Goal: Task Accomplishment & Management: Manage account settings

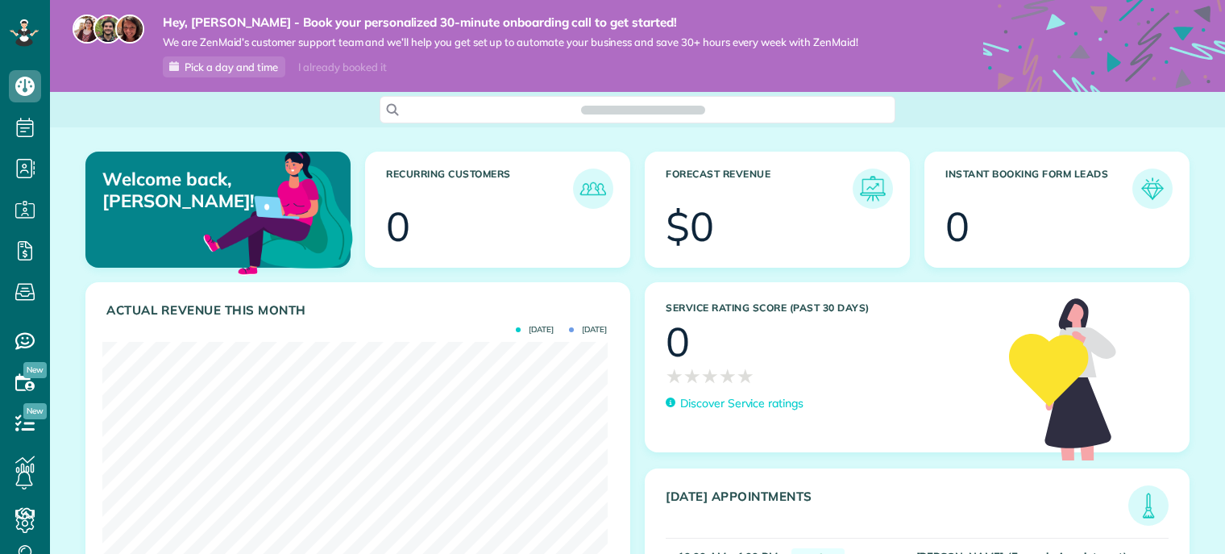
scroll to position [223, 505]
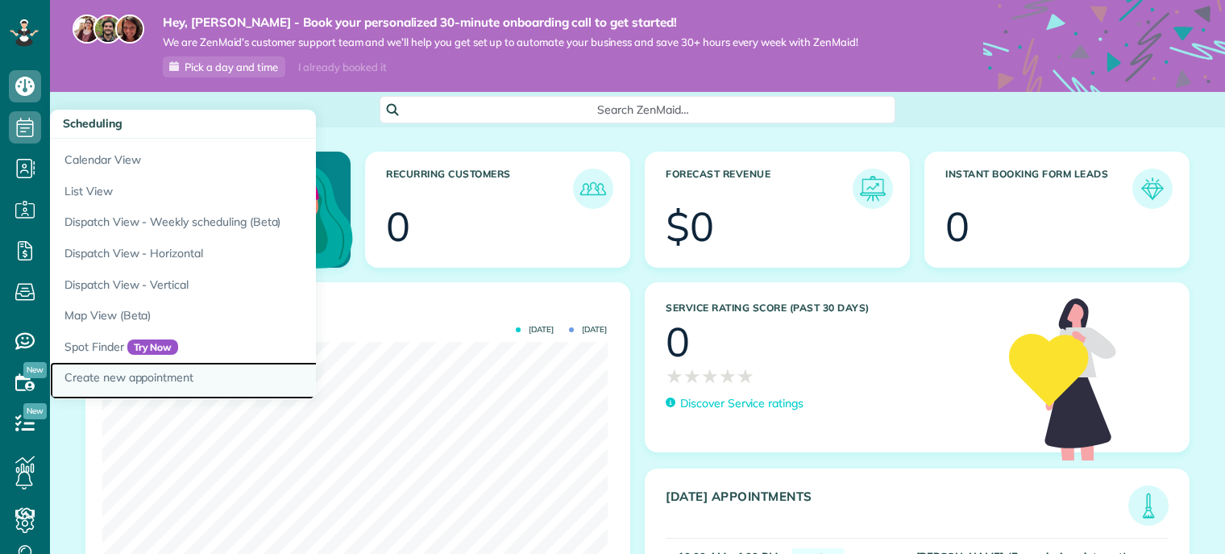
click at [159, 374] on link "Create new appointment" at bounding box center [251, 380] width 403 height 37
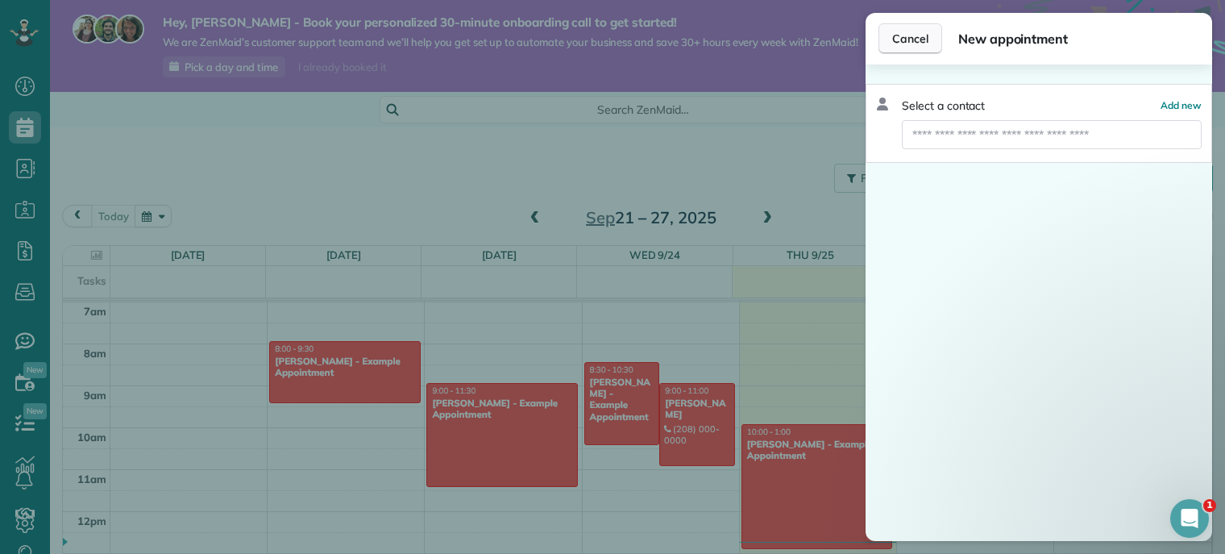
click at [916, 38] on span "Cancel" at bounding box center [910, 39] width 36 height 16
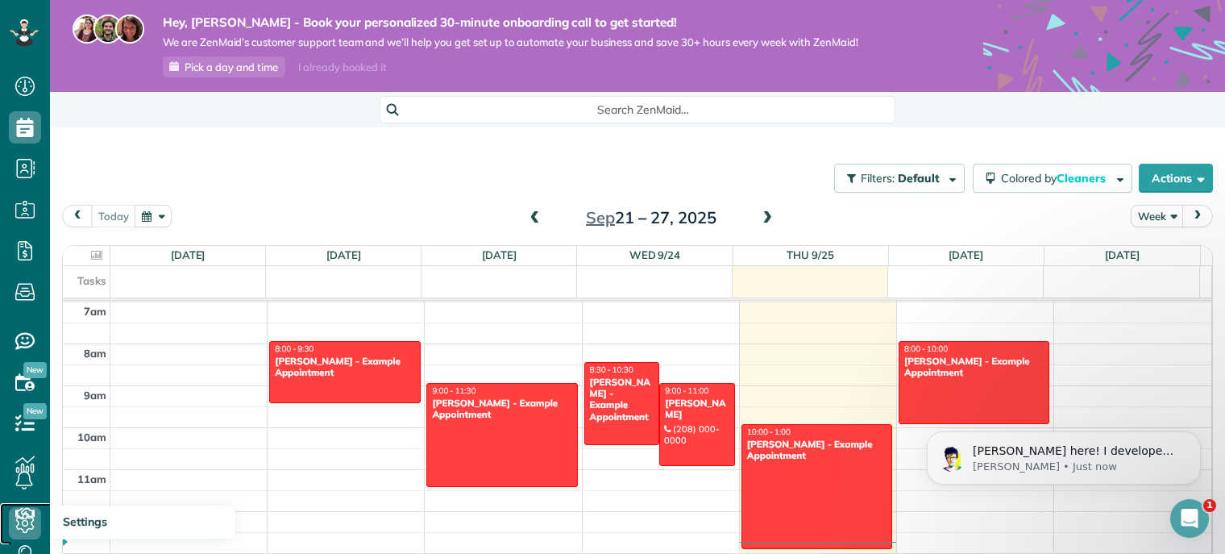
click at [30, 512] on icon at bounding box center [25, 523] width 32 height 32
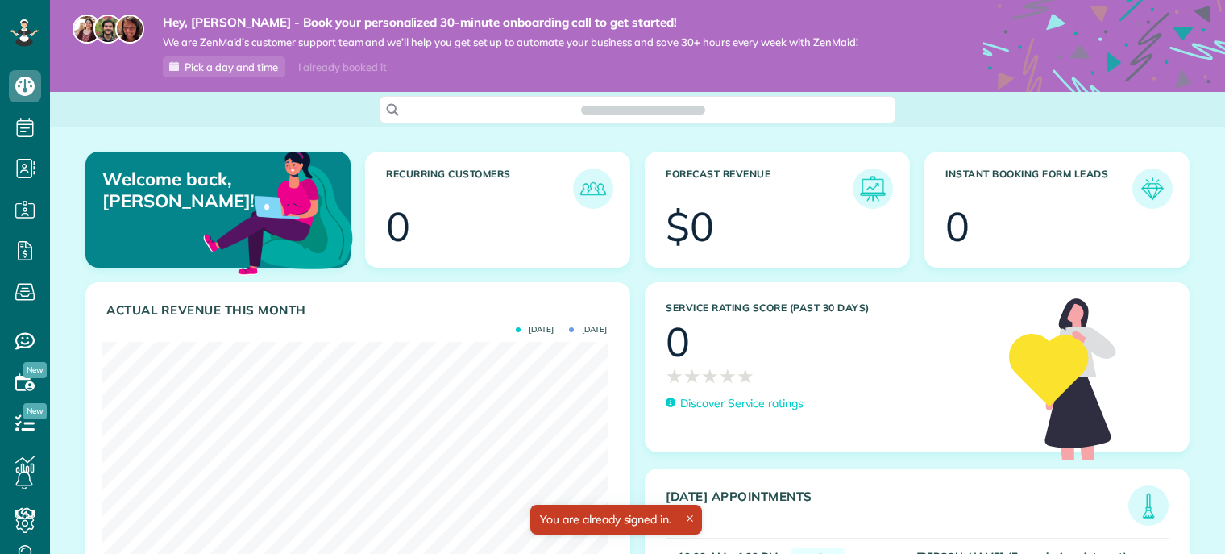
scroll to position [223, 505]
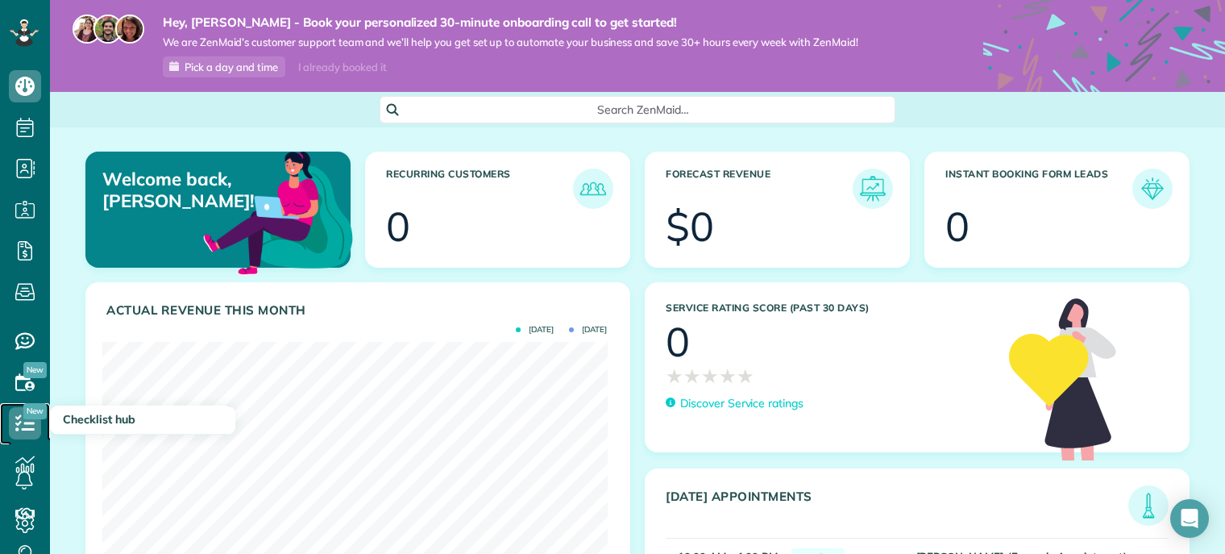
click at [23, 420] on icon at bounding box center [25, 423] width 32 height 32
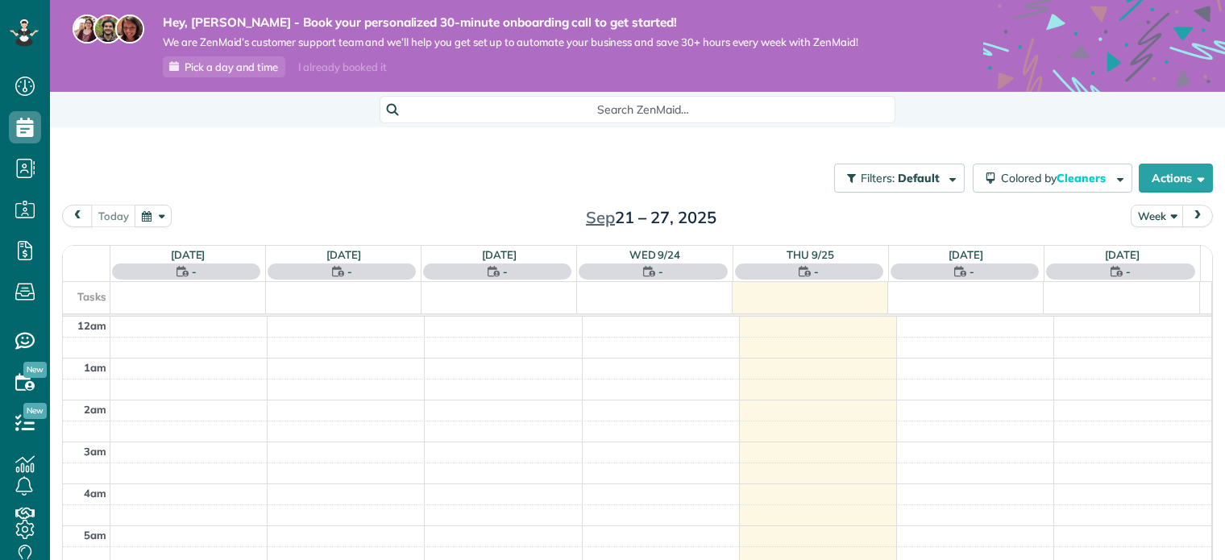
scroll to position [292, 0]
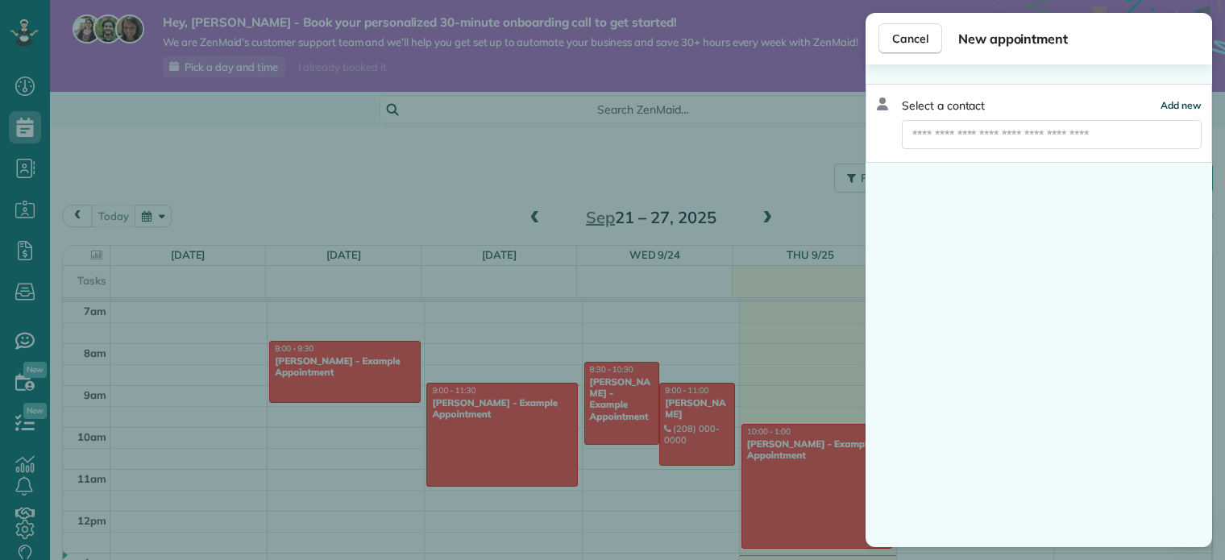
click at [1193, 98] on button "Add new" at bounding box center [1181, 106] width 41 height 16
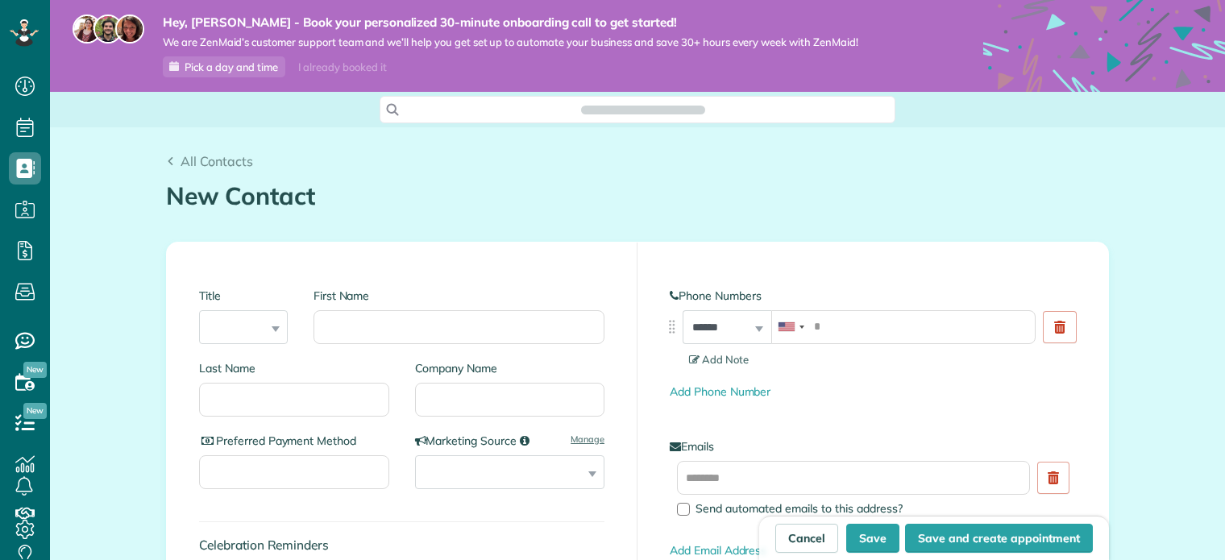
scroll to position [7, 7]
click at [340, 336] on input "First Name" at bounding box center [459, 327] width 291 height 34
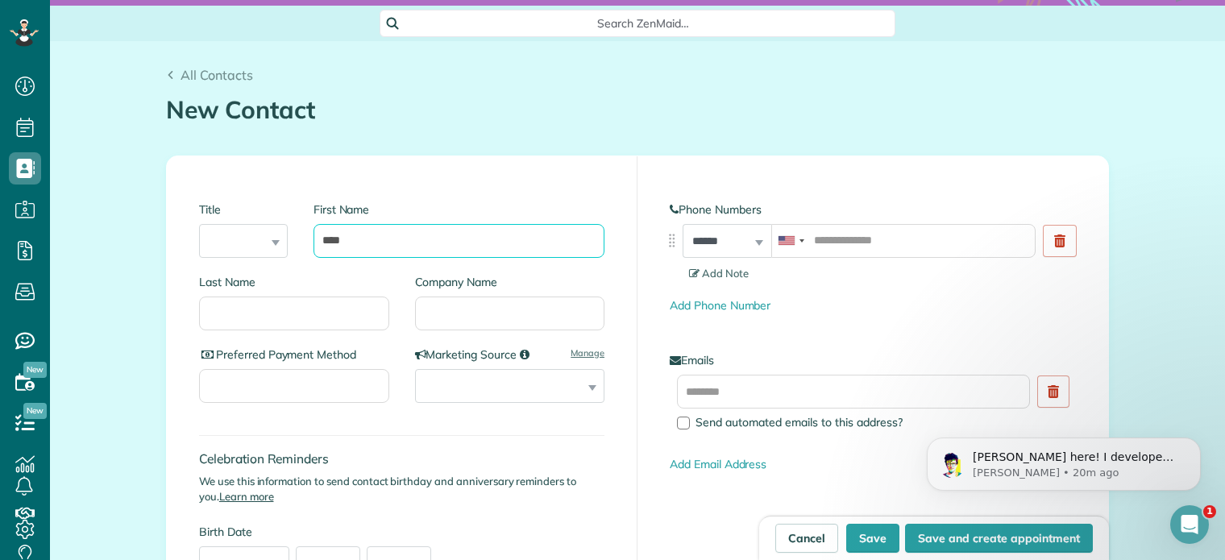
scroll to position [161, 0]
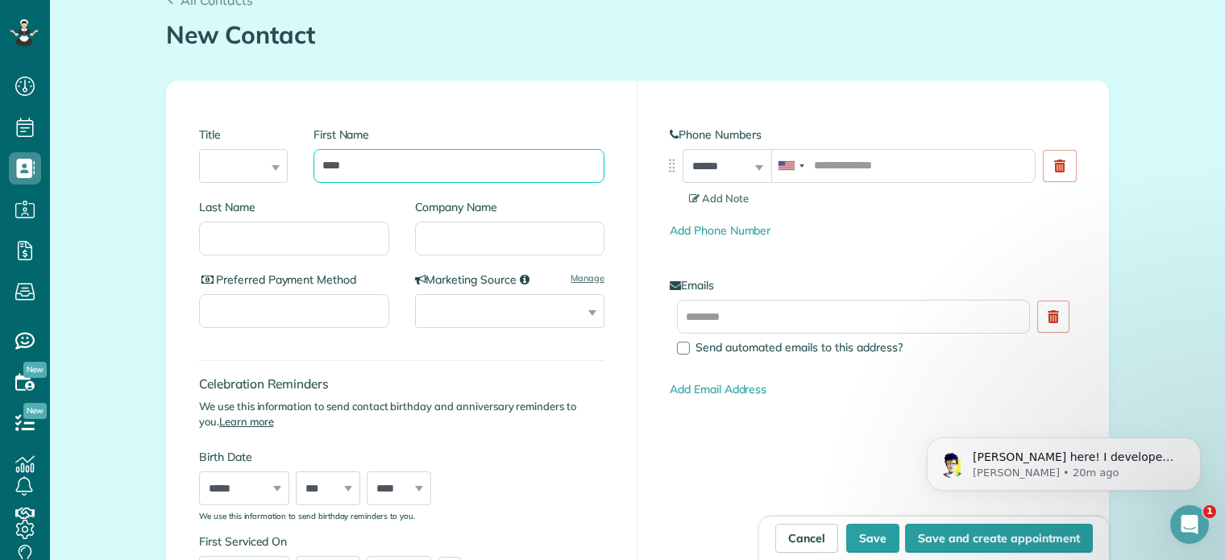
type input "****"
click at [670, 341] on div "Send automated emails to this address?" at bounding box center [873, 328] width 431 height 57
click at [680, 342] on div at bounding box center [683, 348] width 13 height 13
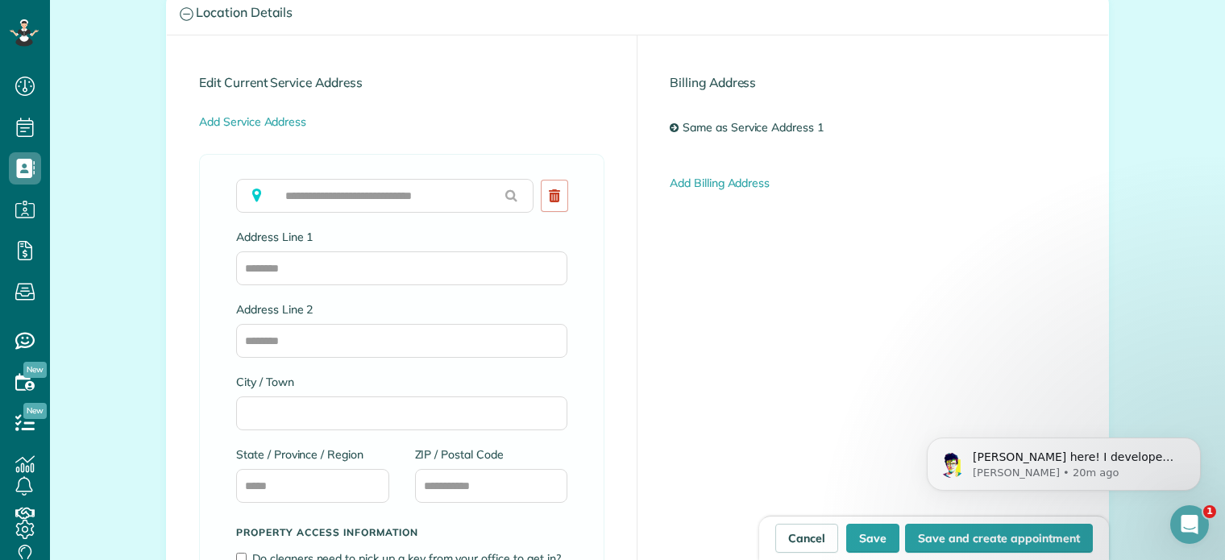
scroll to position [1471, 0]
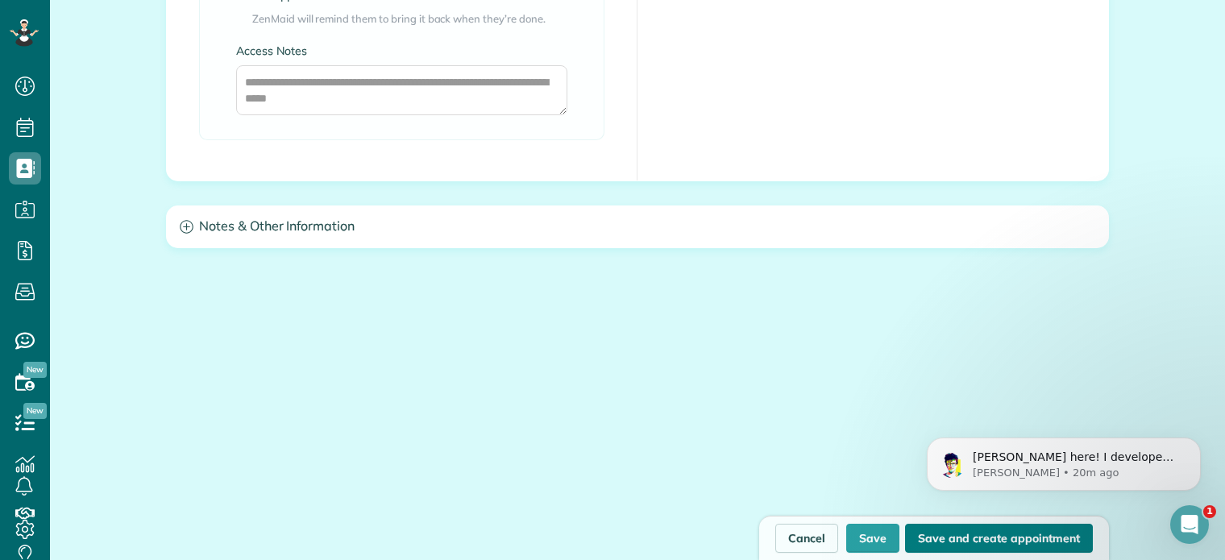
click at [944, 535] on button "Save and create appointment" at bounding box center [999, 538] width 188 height 29
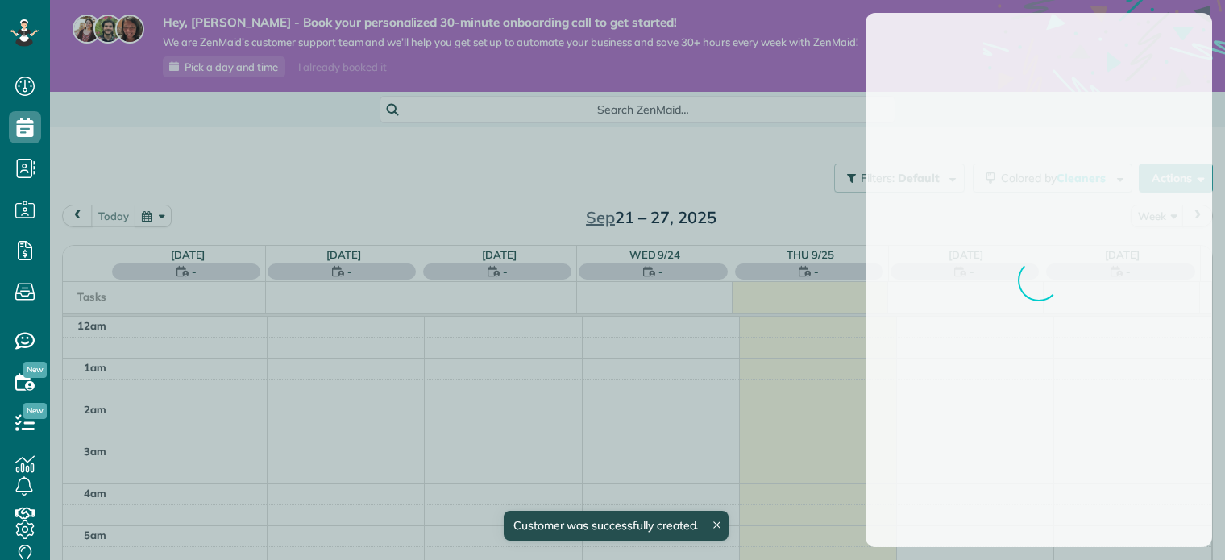
scroll to position [292, 0]
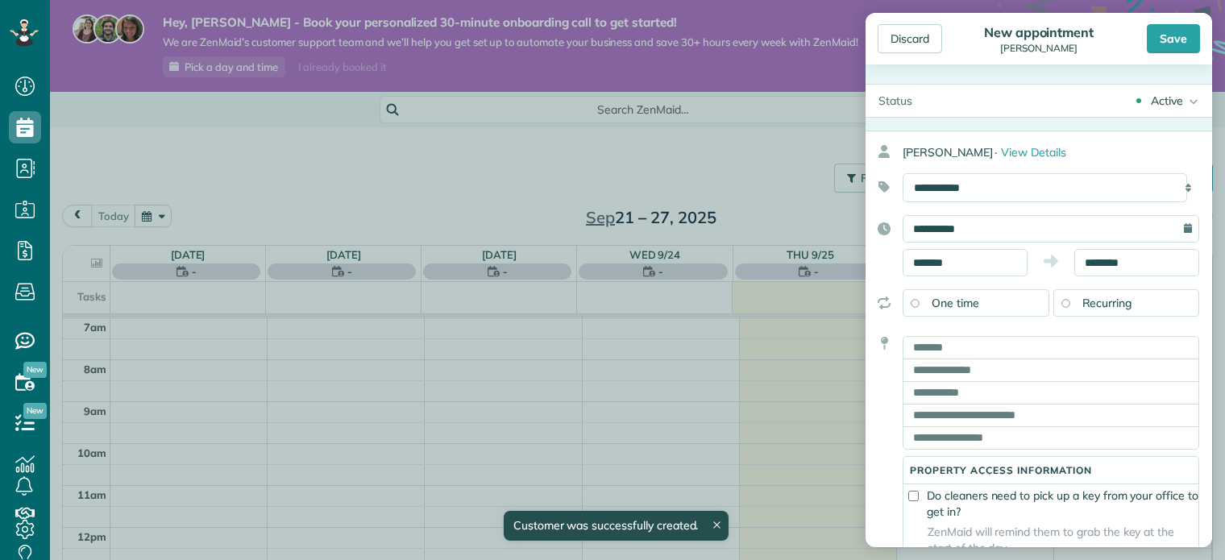
type input "**********"
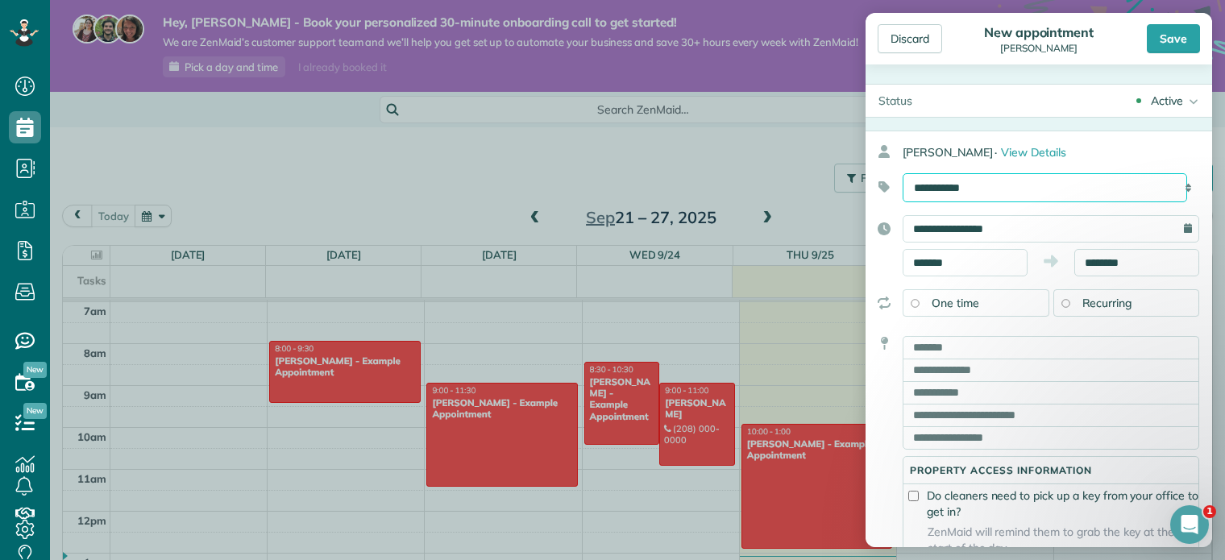
click at [1047, 185] on select "**********" at bounding box center [1045, 187] width 285 height 29
select select "******"
click at [903, 173] on select "**********" at bounding box center [1045, 187] width 285 height 29
click at [1061, 297] on div "Recurring" at bounding box center [1127, 302] width 147 height 27
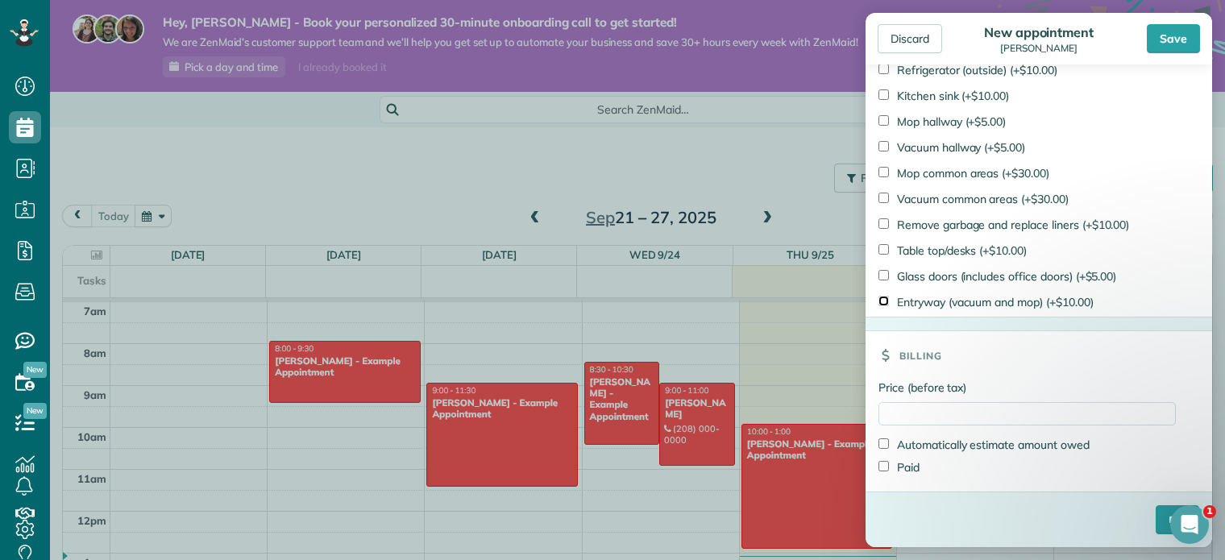
scroll to position [1733, 0]
click at [1158, 518] on input "****" at bounding box center [1178, 519] width 44 height 29
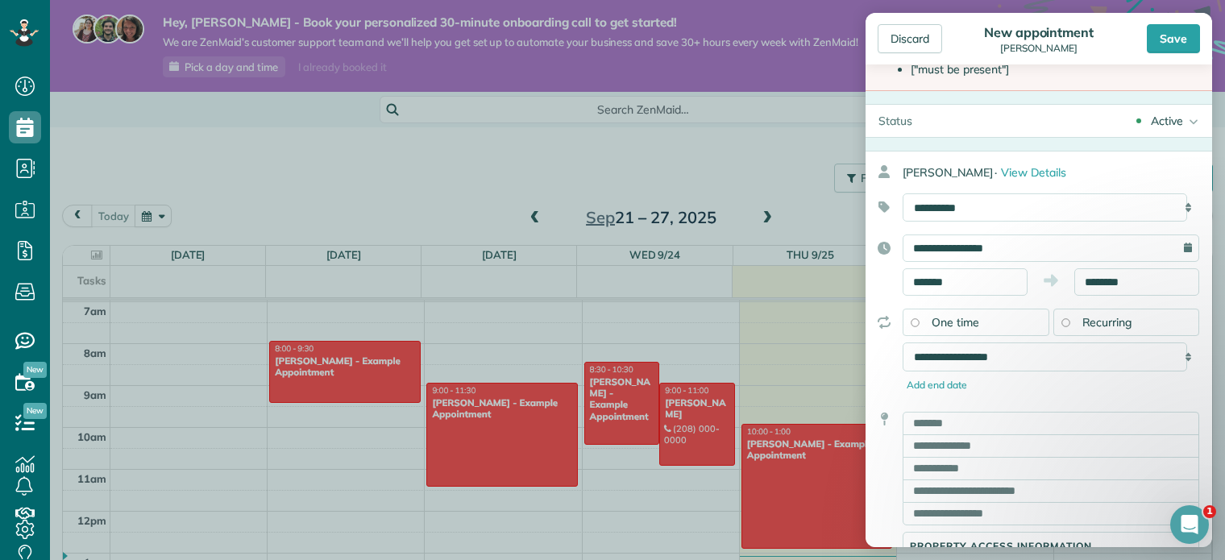
scroll to position [0, 0]
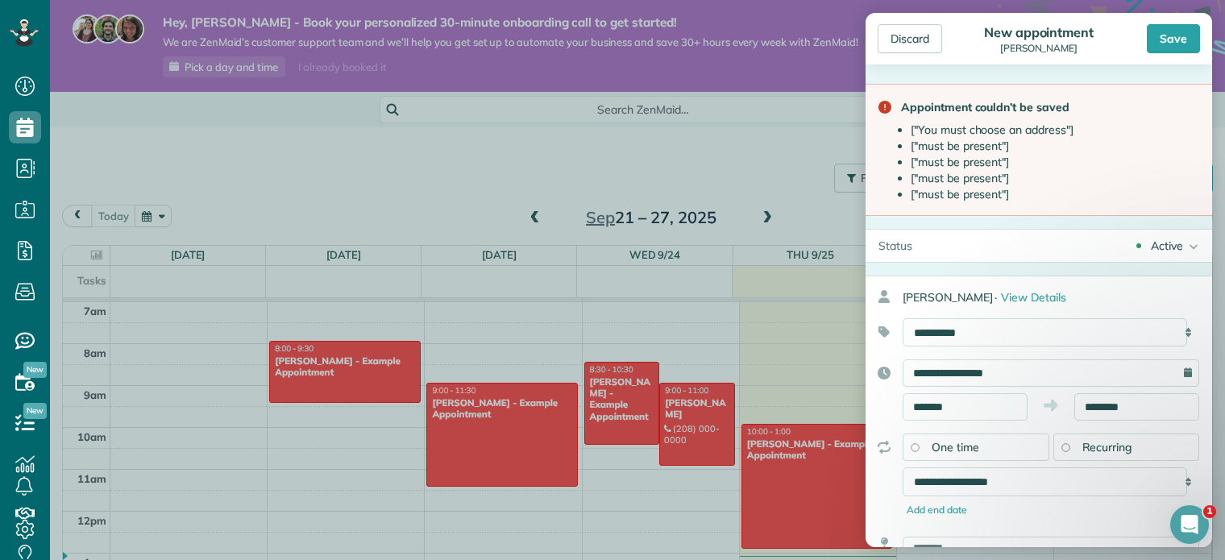
click at [1151, 243] on div "Active" at bounding box center [1167, 246] width 32 height 16
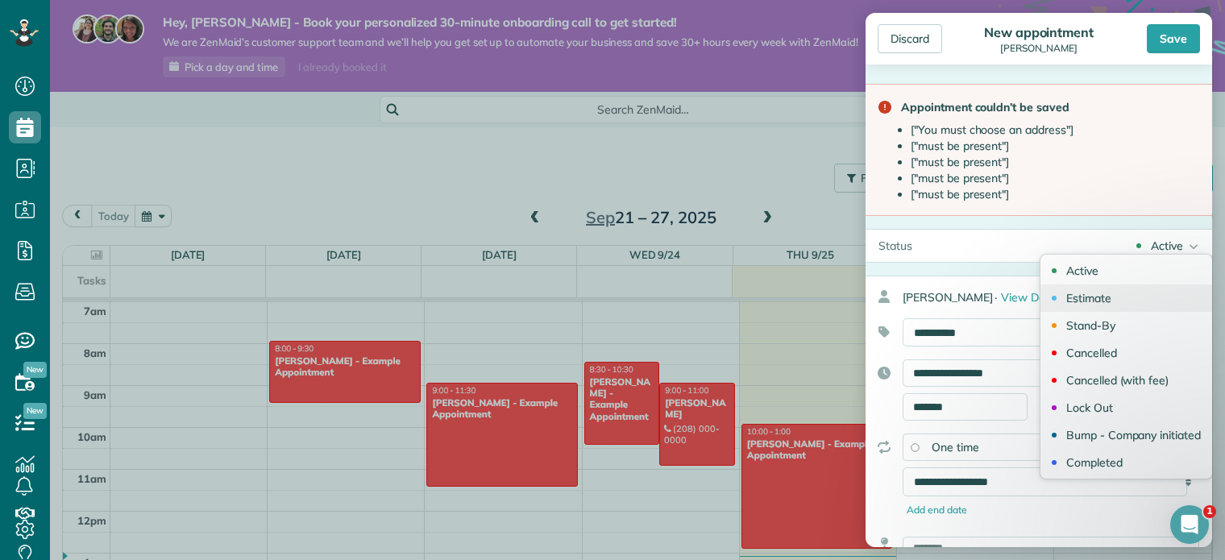
click at [1084, 293] on div "Estimate" at bounding box center [1089, 298] width 45 height 11
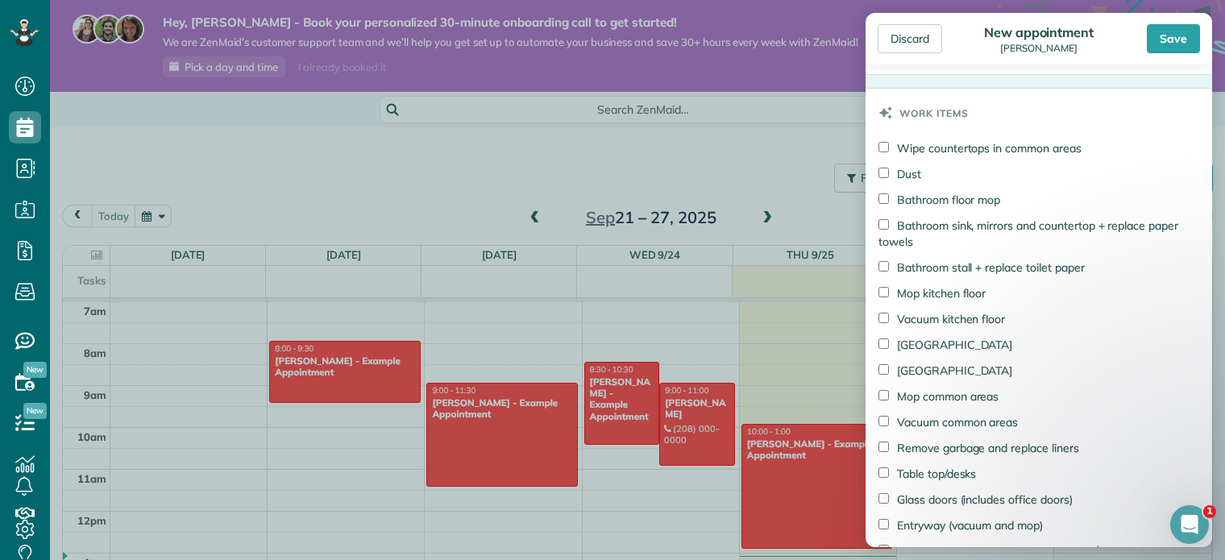
scroll to position [1512, 0]
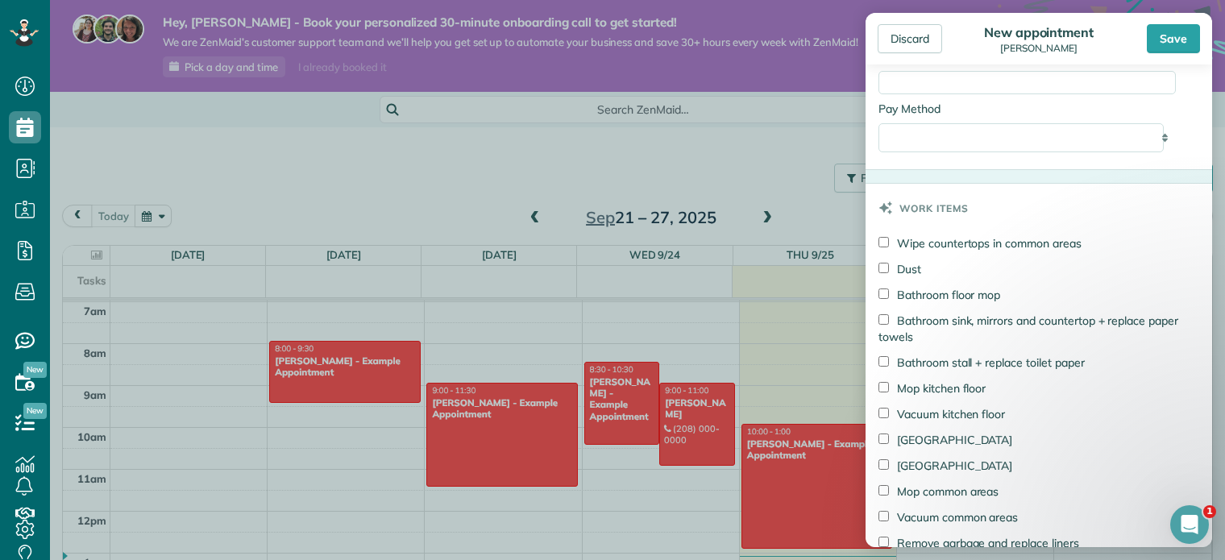
click at [889, 525] on label "Vacuum common areas" at bounding box center [948, 518] width 139 height 16
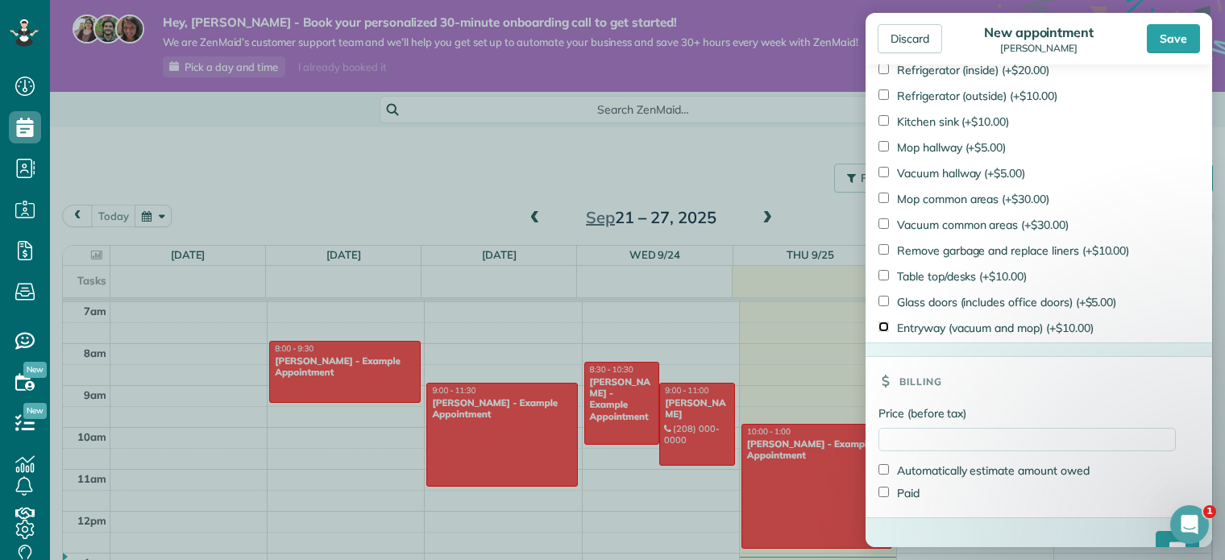
scroll to position [2399, 0]
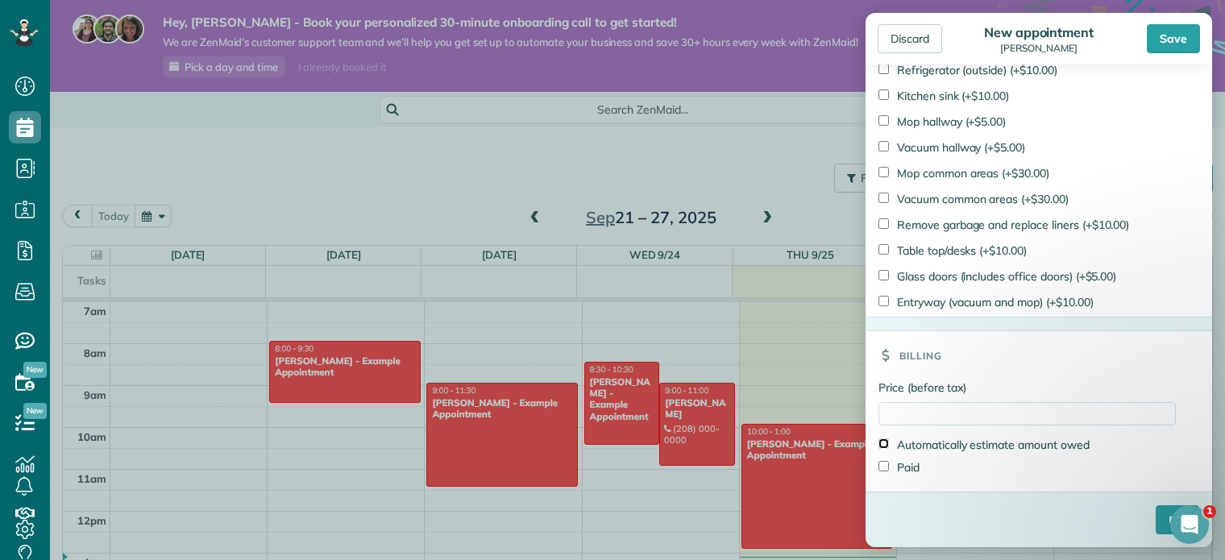
type input "*******"
click at [1164, 36] on div "Save" at bounding box center [1173, 38] width 53 height 29
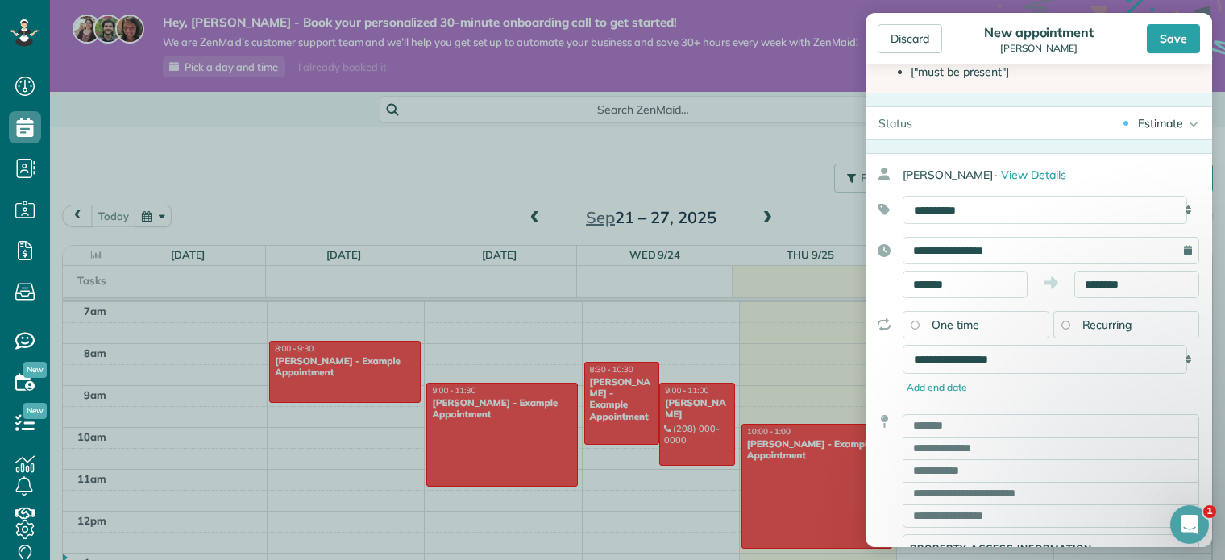
scroll to position [242, 0]
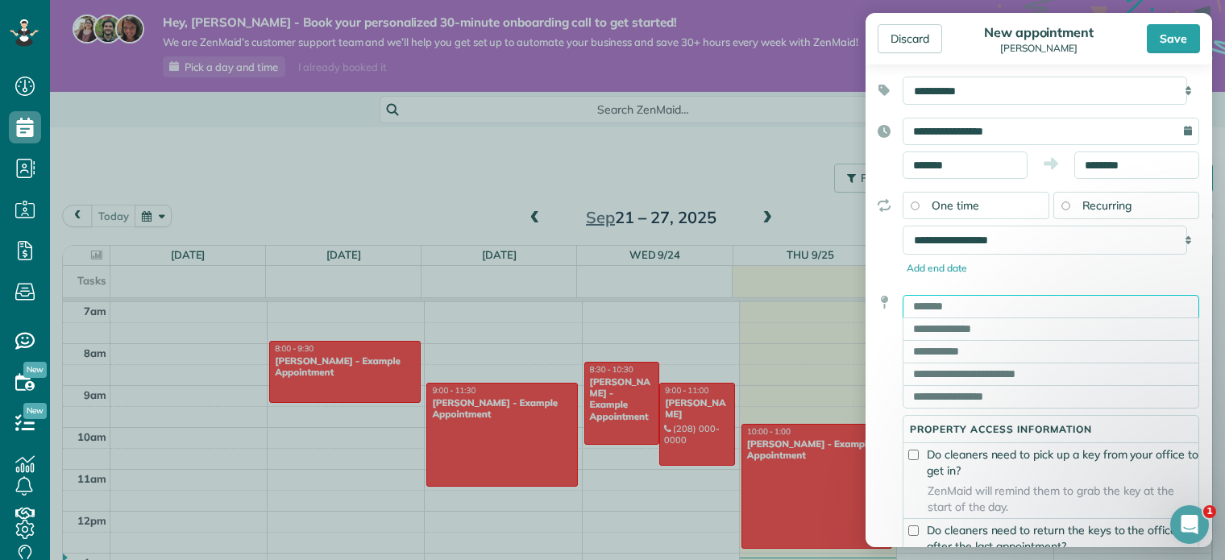
click at [968, 310] on input "text" at bounding box center [1051, 306] width 297 height 23
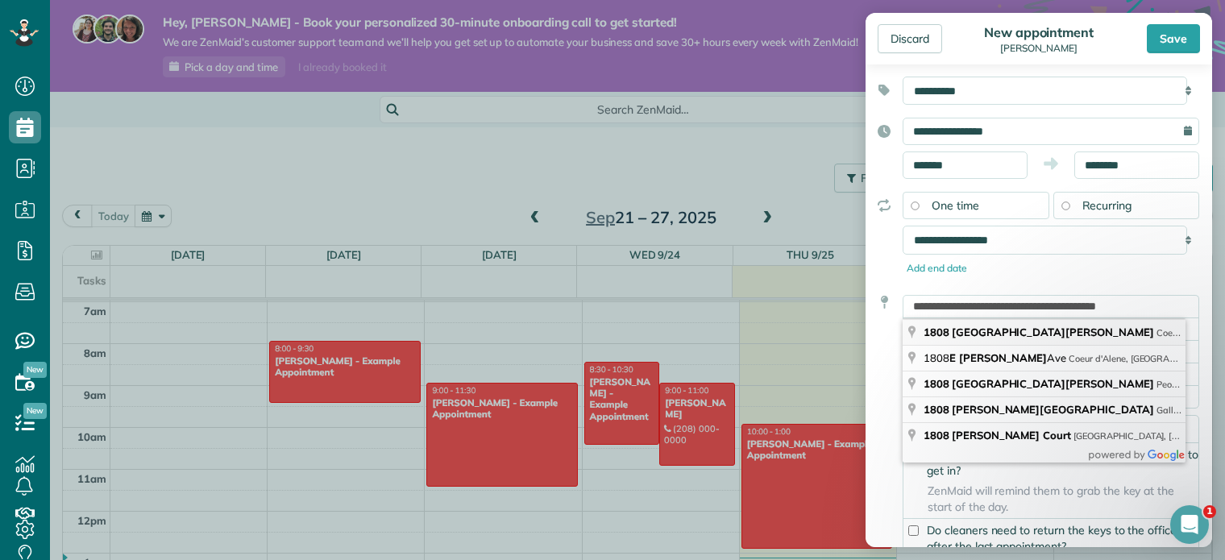
type input "**********"
type input "**"
type input "*****"
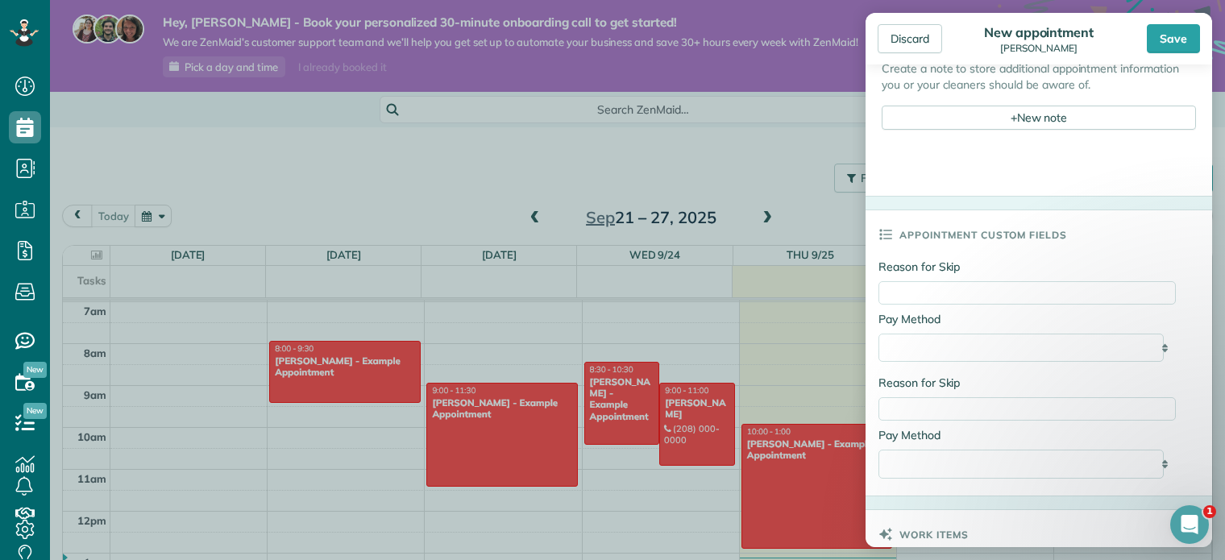
scroll to position [1290, 0]
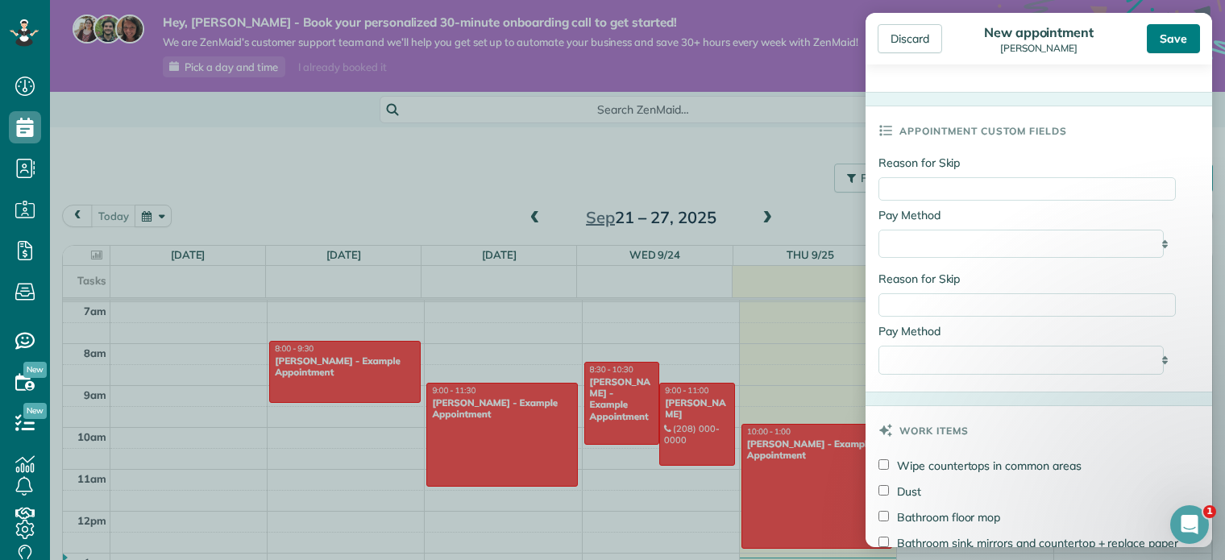
click at [1169, 39] on div "Save" at bounding box center [1173, 38] width 53 height 29
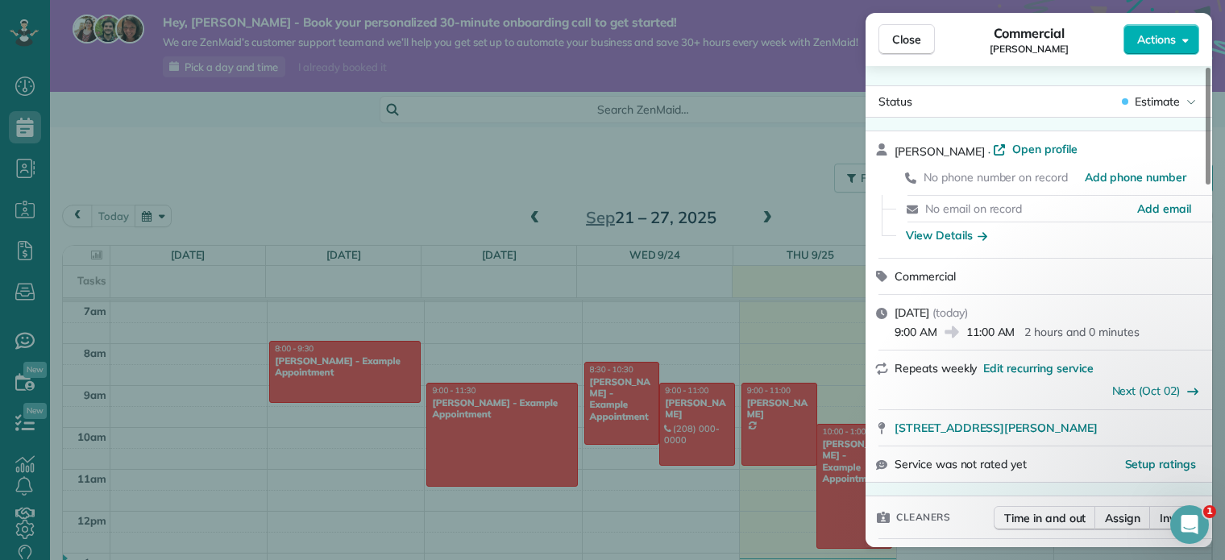
click at [23, 117] on div "Close Commercial Dani Actions Status Estimate Dani · Open profile No phone numb…" at bounding box center [612, 280] width 1225 height 560
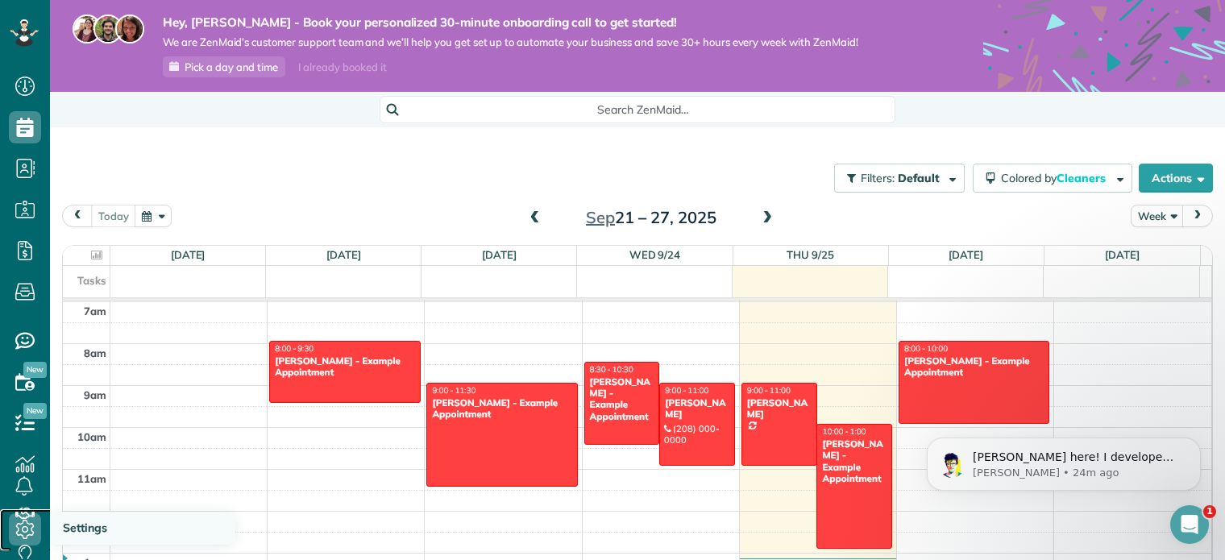
drag, startPoint x: 29, startPoint y: 522, endPoint x: 58, endPoint y: 528, distance: 29.6
click at [29, 522] on icon at bounding box center [25, 530] width 32 height 32
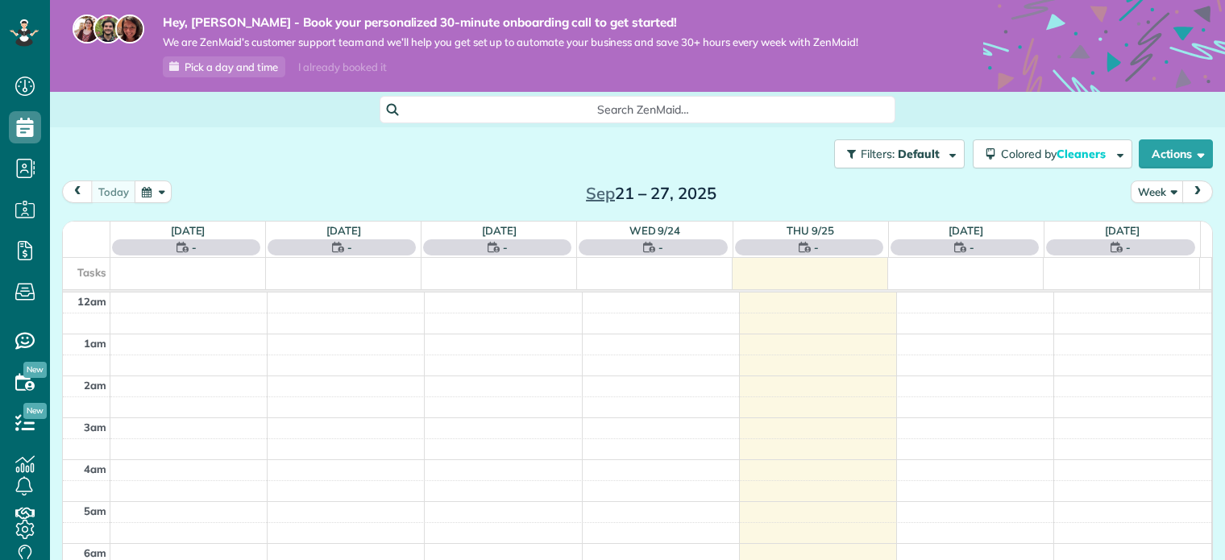
scroll to position [292, 0]
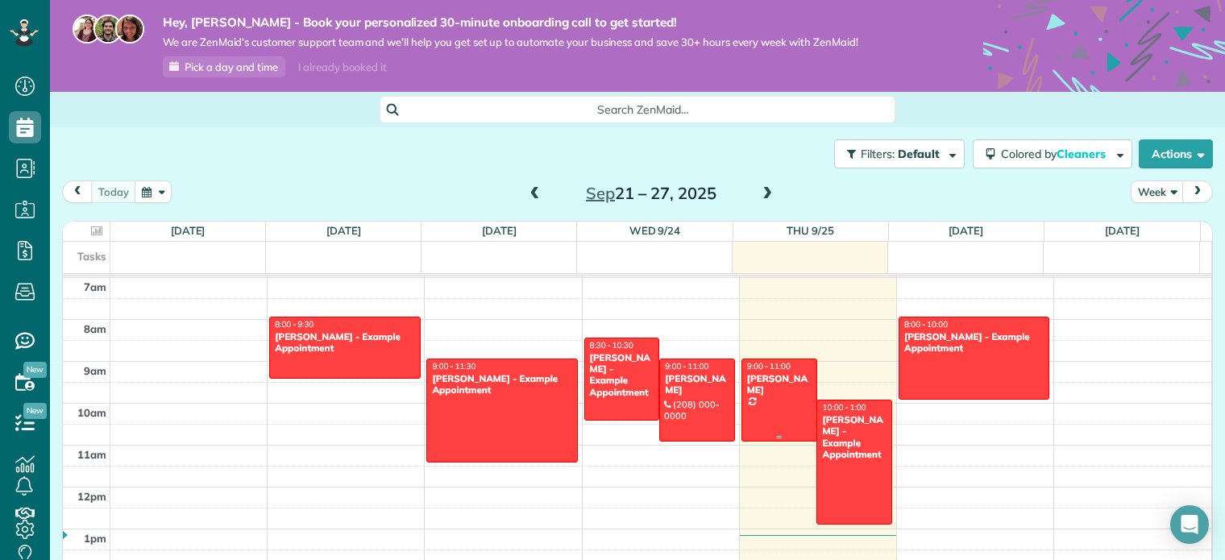
click at [759, 386] on div at bounding box center [780, 400] width 74 height 81
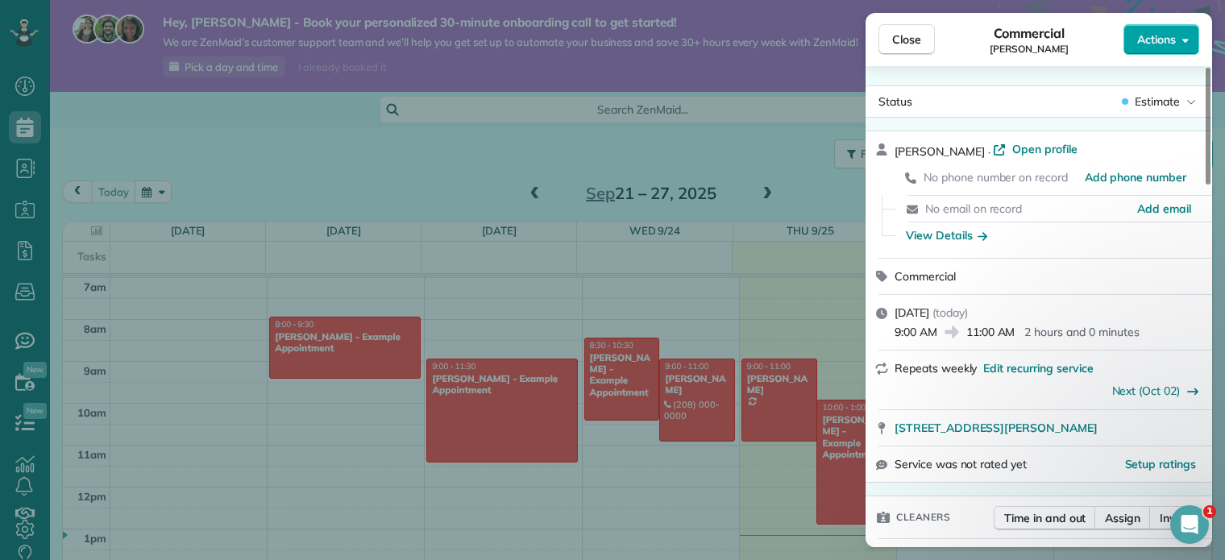
click at [1135, 38] on button "Actions" at bounding box center [1162, 39] width 76 height 31
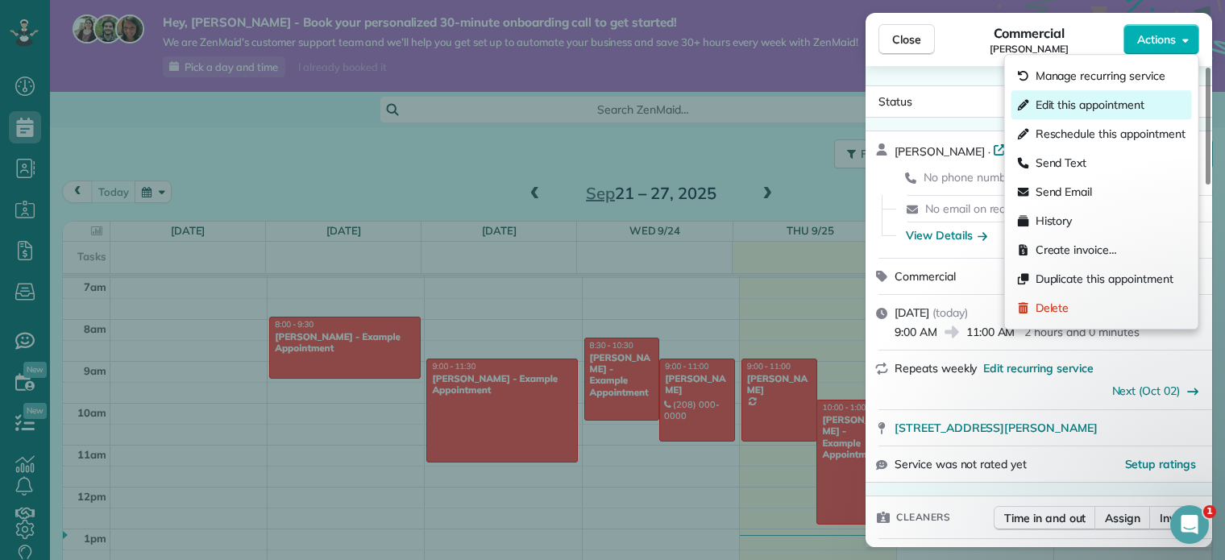
click at [1125, 102] on span "Edit this appointment" at bounding box center [1090, 105] width 109 height 16
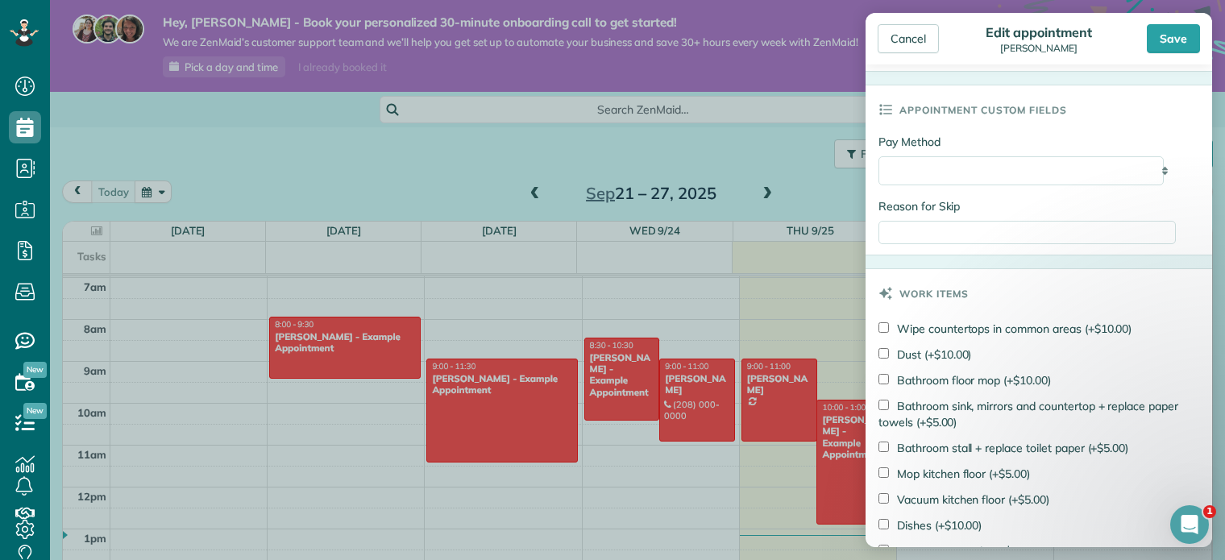
scroll to position [691, 0]
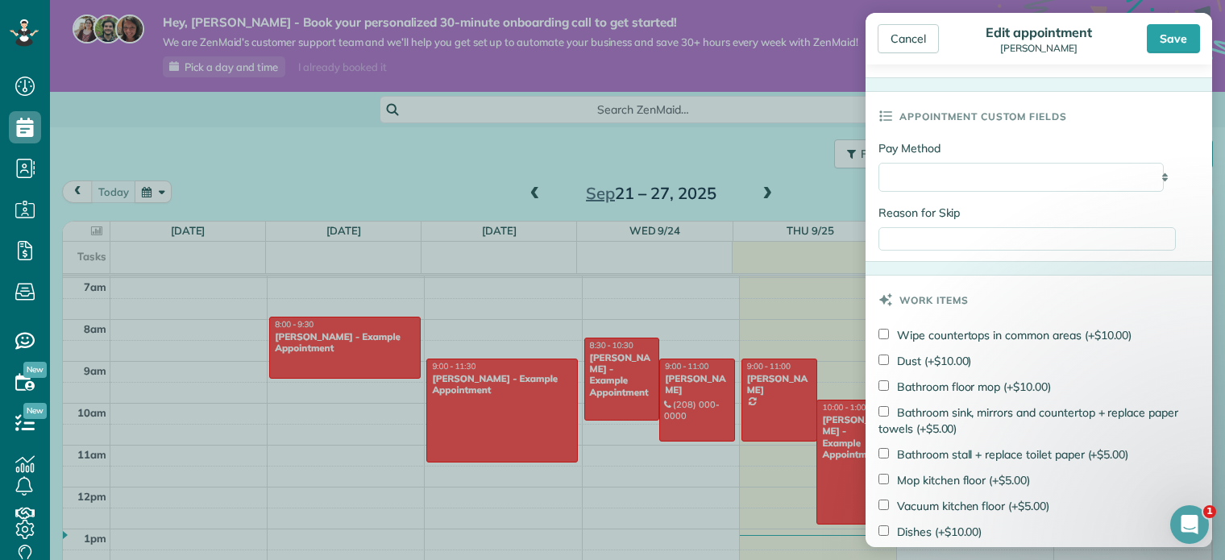
drag, startPoint x: 888, startPoint y: 394, endPoint x: 887, endPoint y: 416, distance: 21.8
click at [888, 395] on div "Bathroom floor mop (+$10.00)" at bounding box center [1039, 389] width 321 height 26
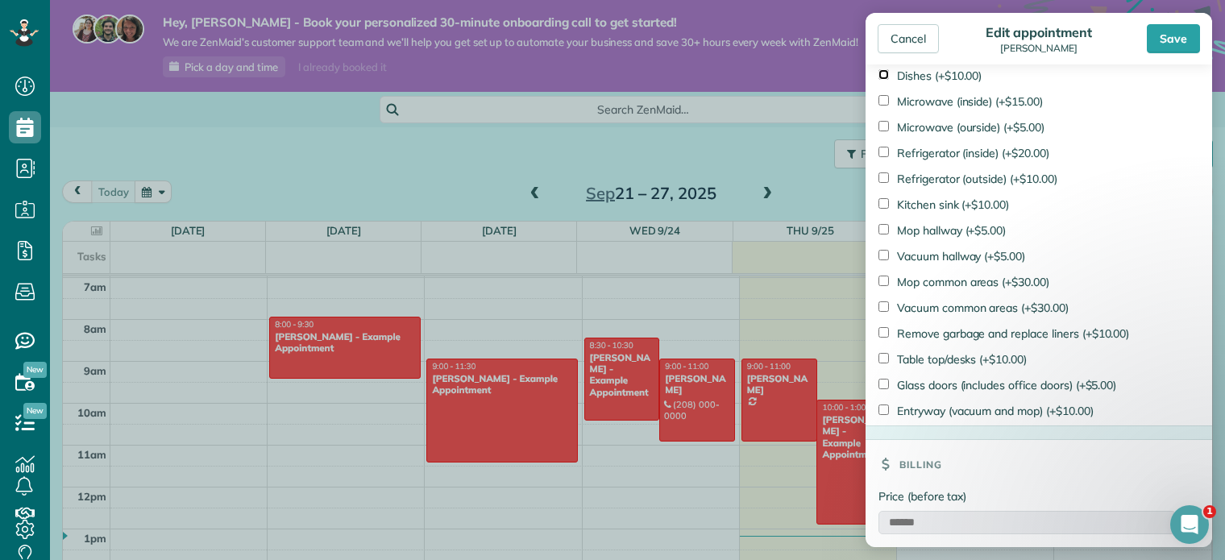
scroll to position [1175, 0]
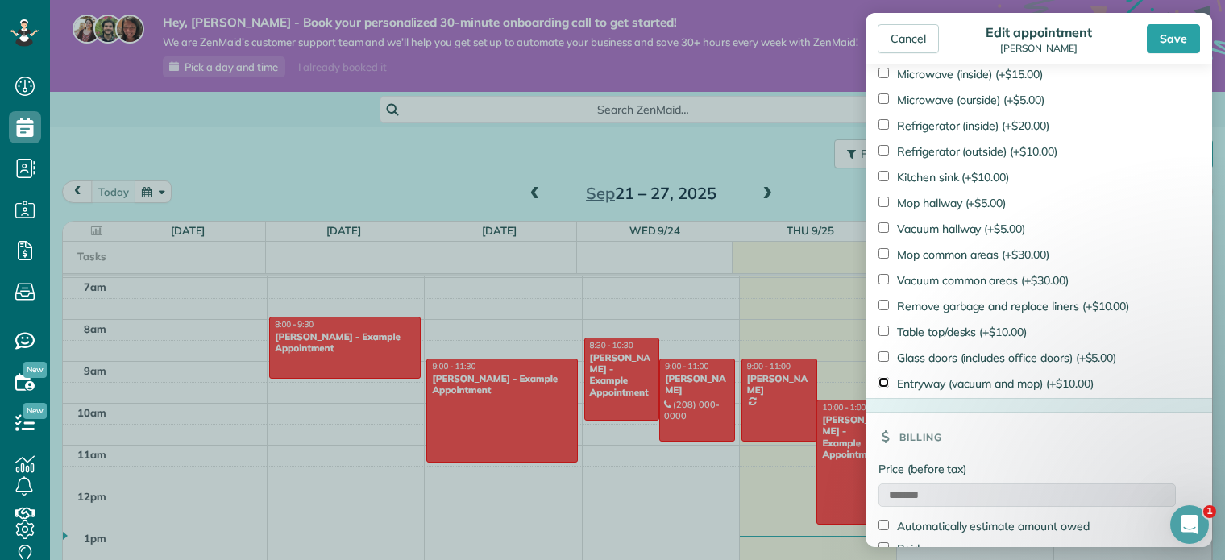
type input "*******"
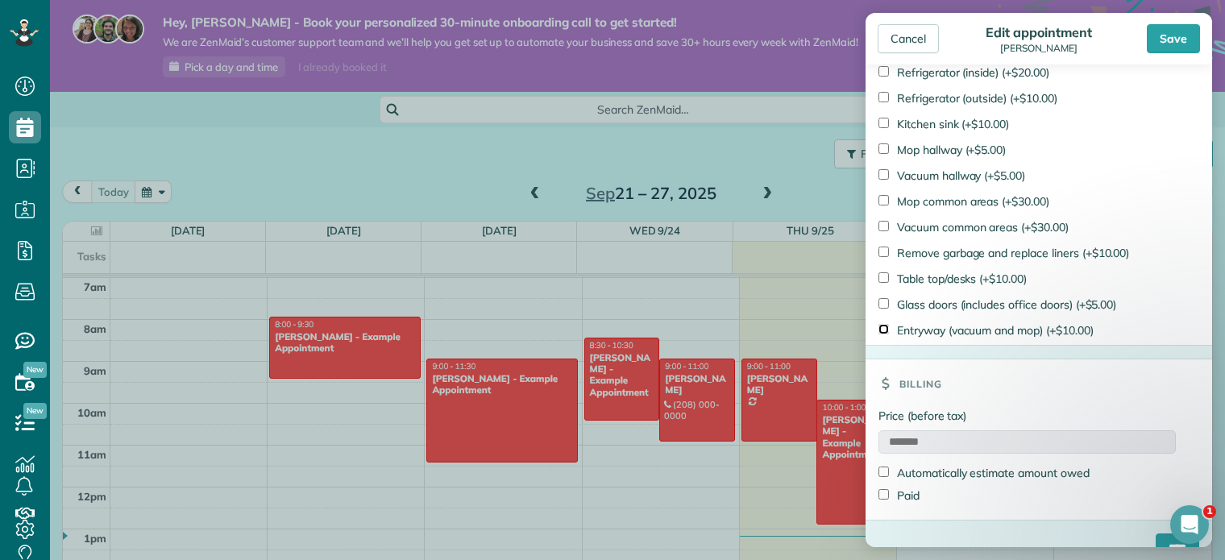
scroll to position [1255, 0]
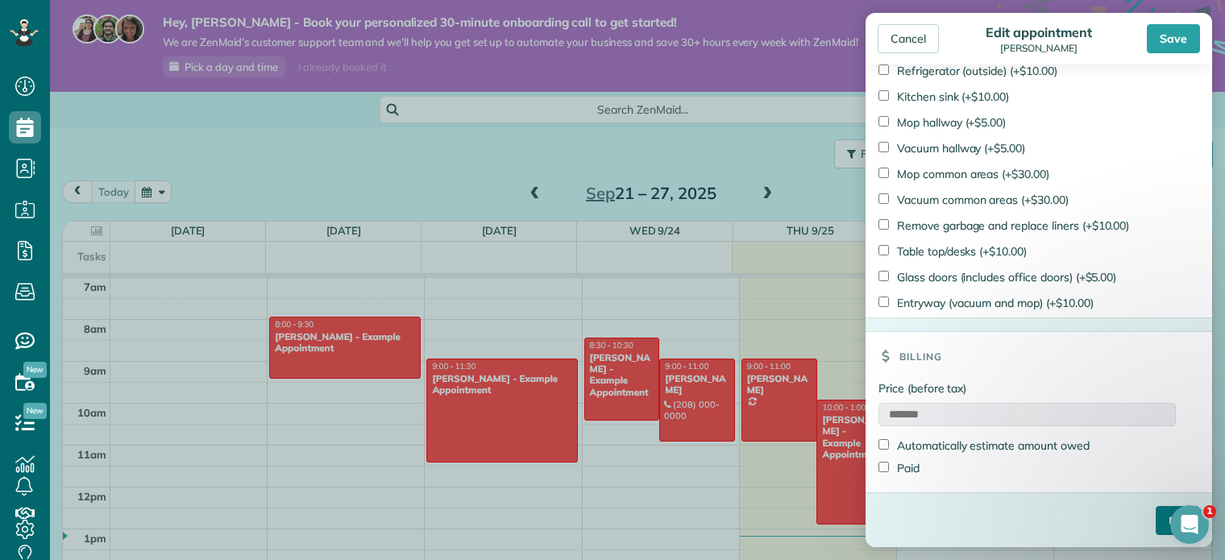
click at [1156, 515] on input "****" at bounding box center [1178, 520] width 44 height 29
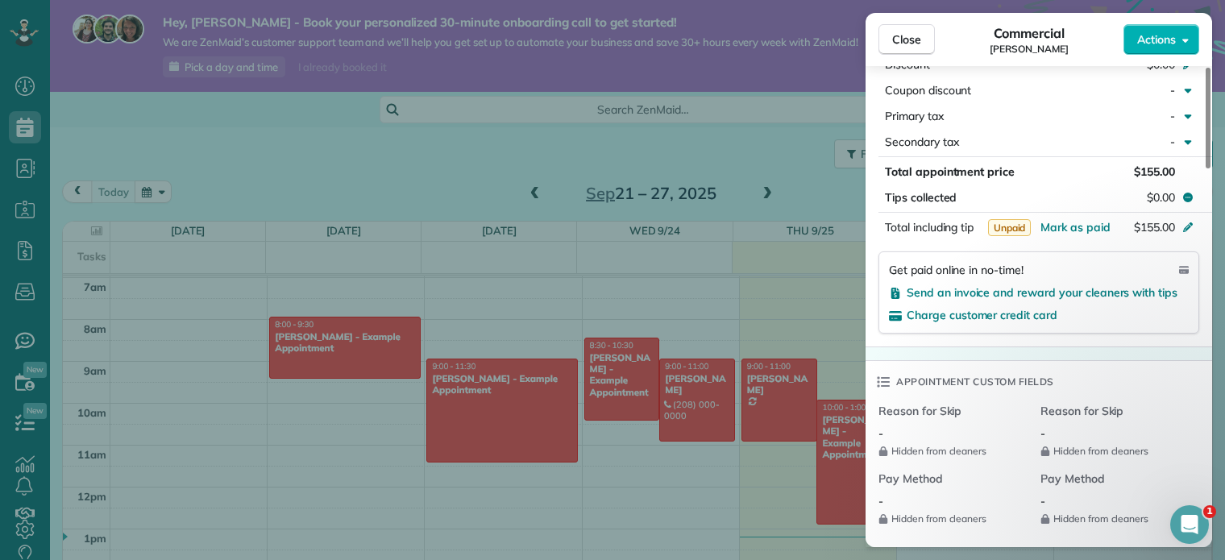
scroll to position [812, 0]
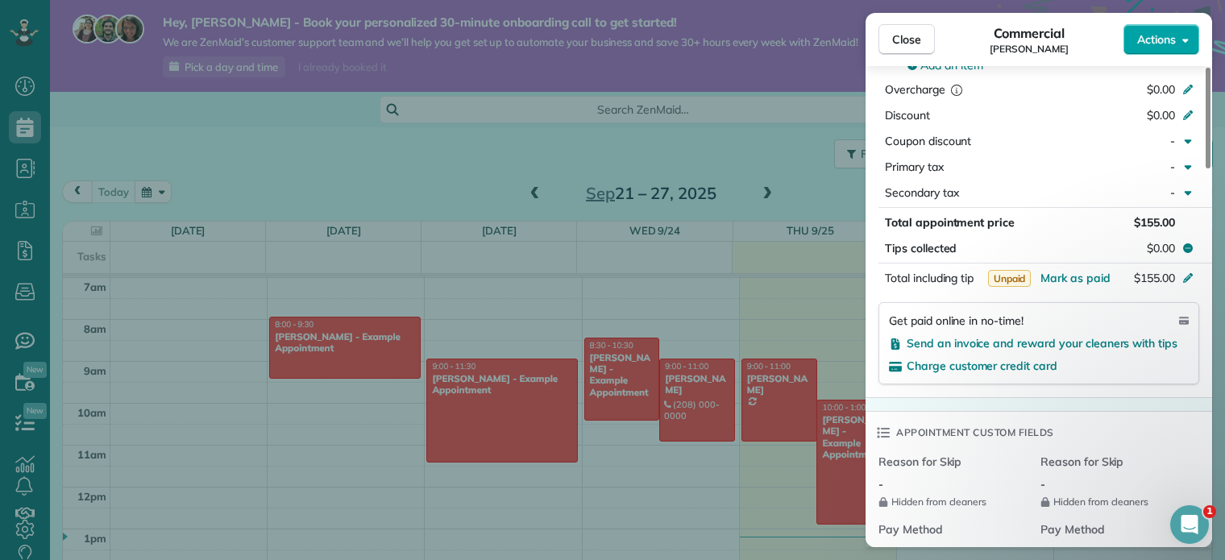
click at [1142, 35] on span "Actions" at bounding box center [1157, 39] width 39 height 16
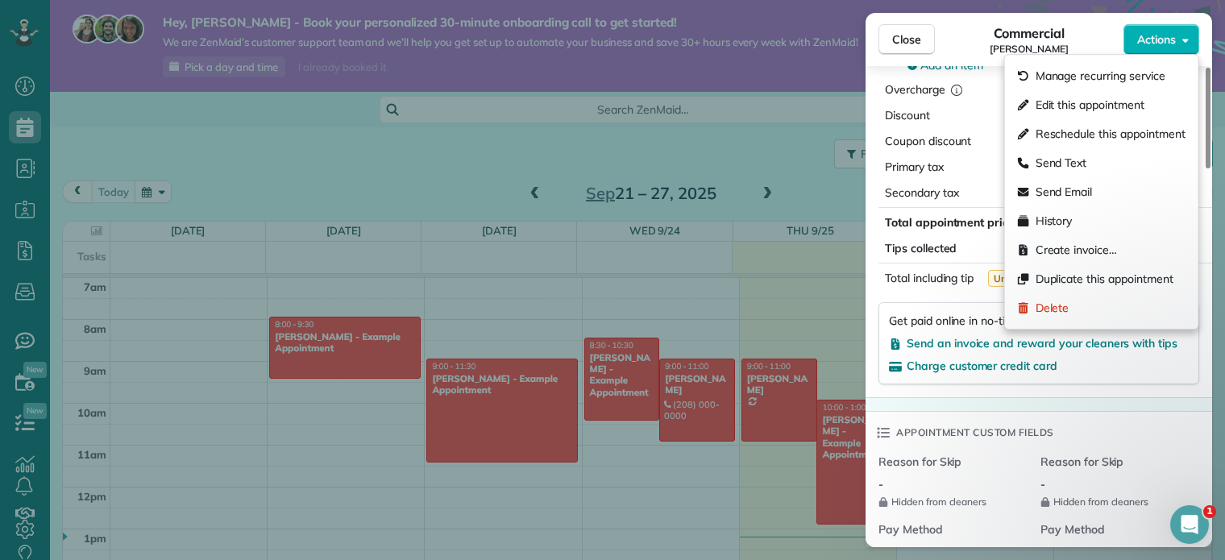
click at [974, 397] on div "Service Service Price (1x $155.00) $155.00 Add an item Overcharge $0.00 Discoun…" at bounding box center [1039, 200] width 347 height 393
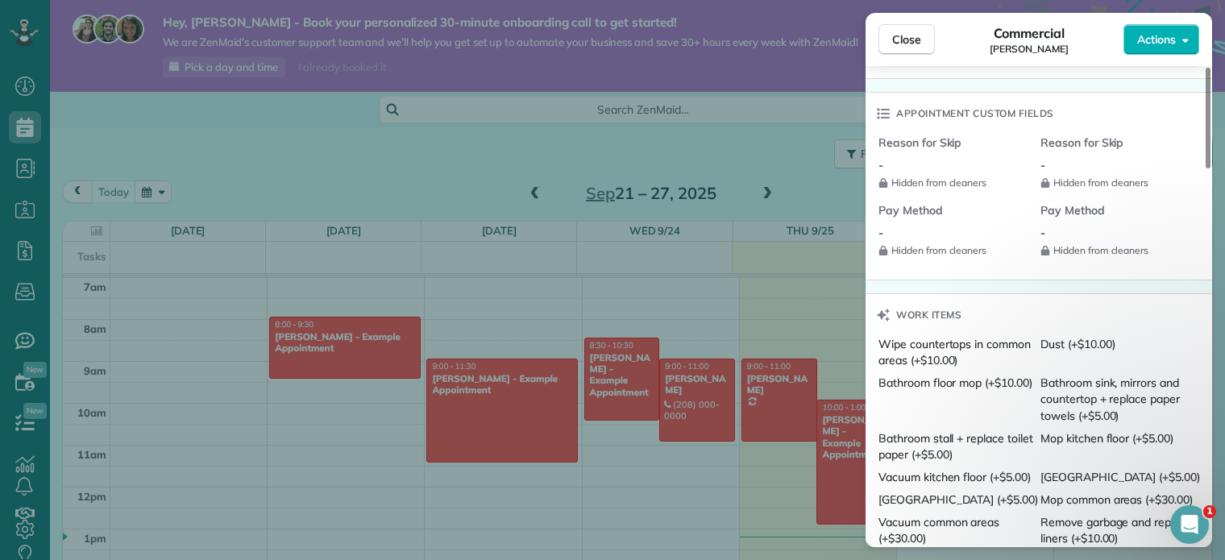
scroll to position [967, 0]
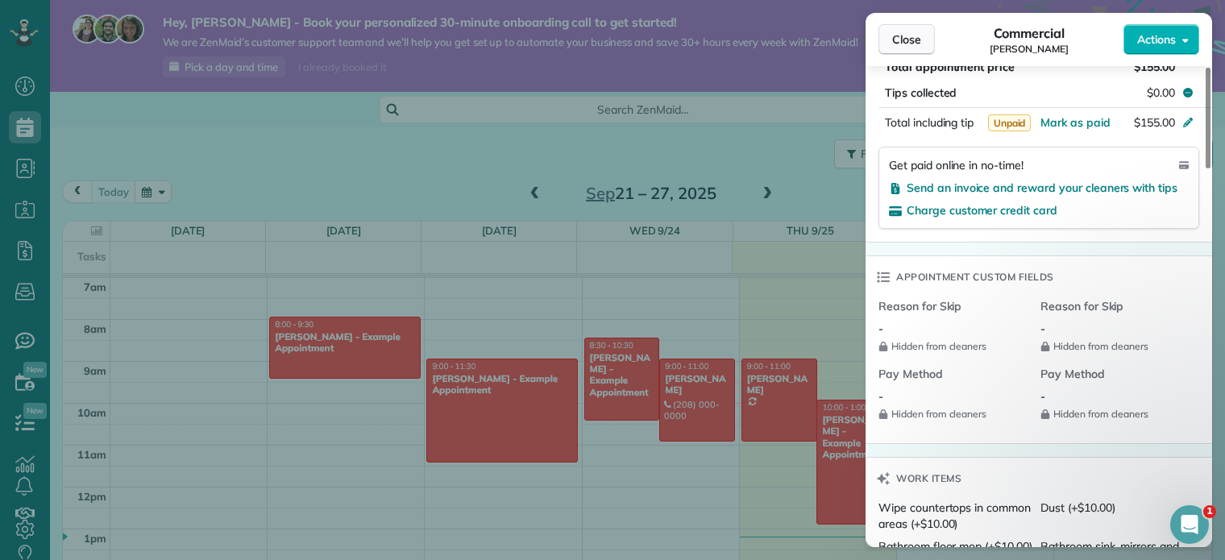
click at [900, 36] on span "Close" at bounding box center [906, 39] width 29 height 16
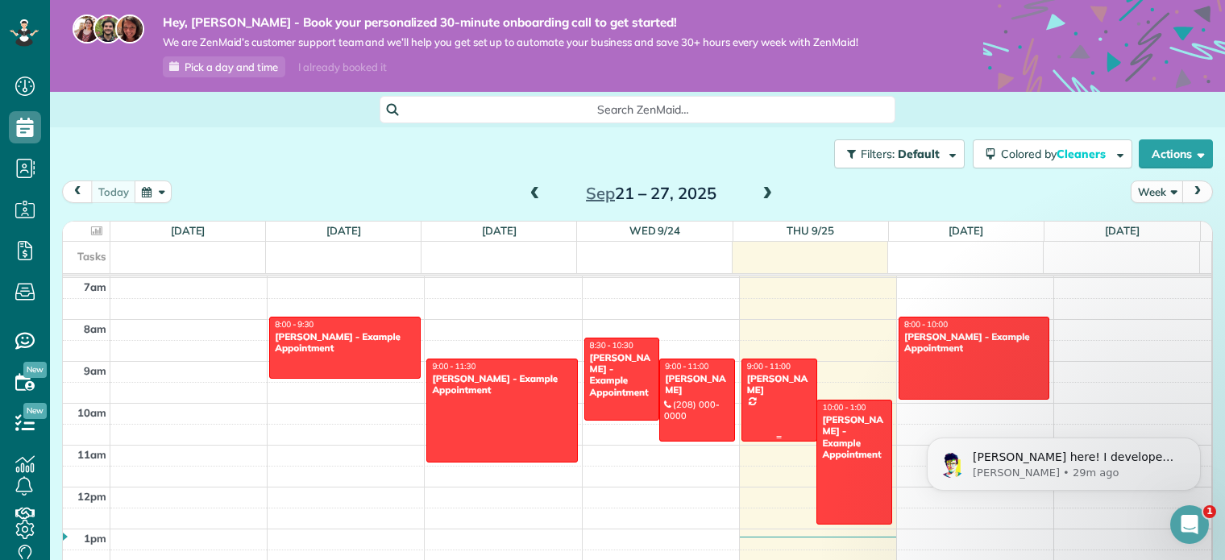
click at [751, 409] on div at bounding box center [780, 400] width 74 height 81
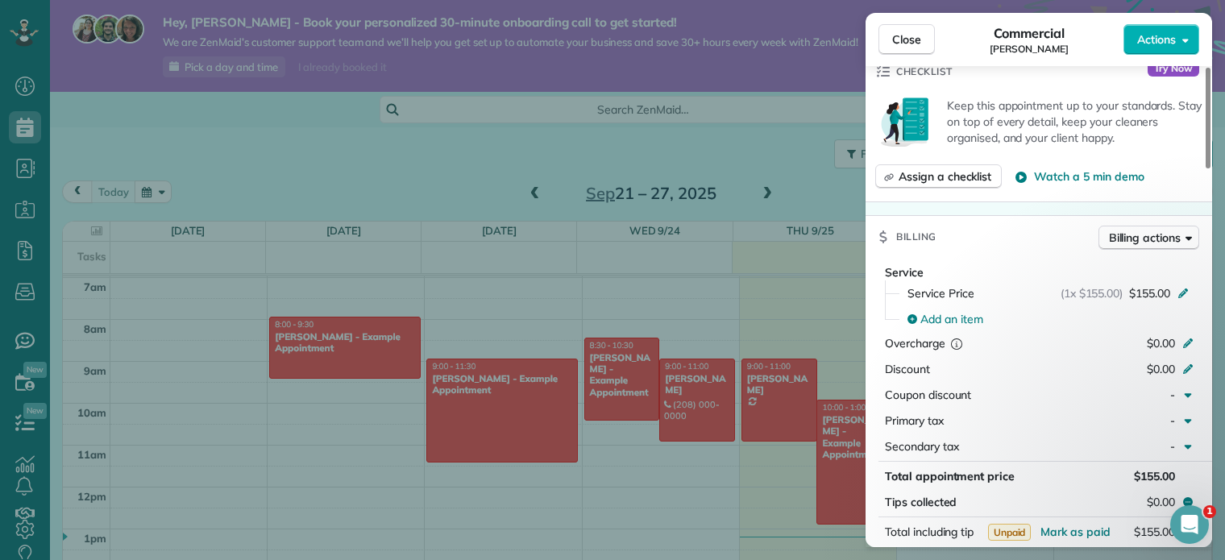
scroll to position [565, 0]
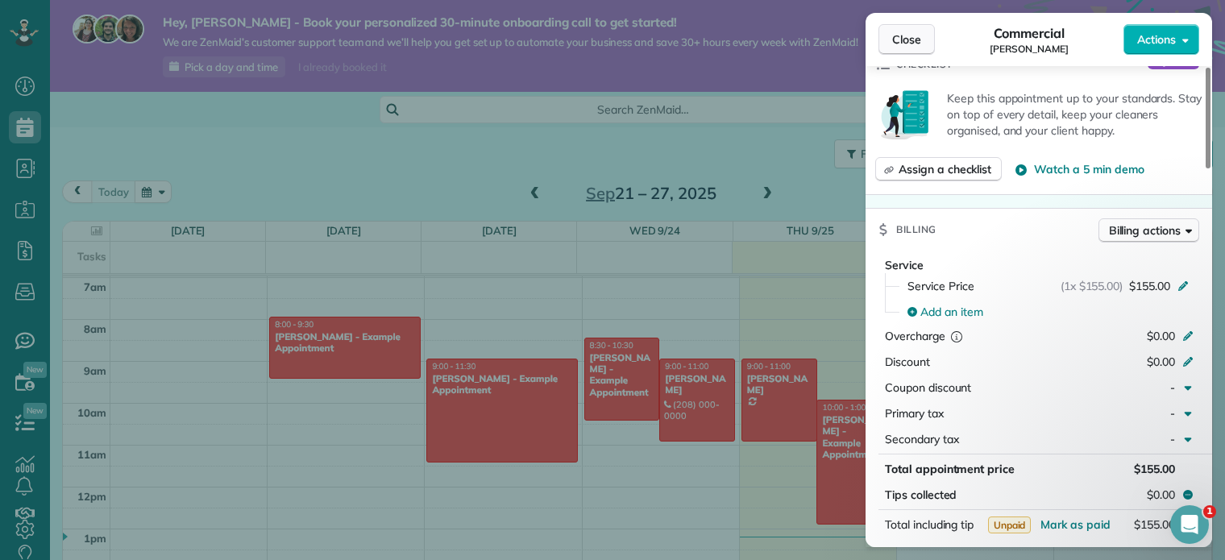
click at [909, 27] on button "Close" at bounding box center [907, 39] width 56 height 31
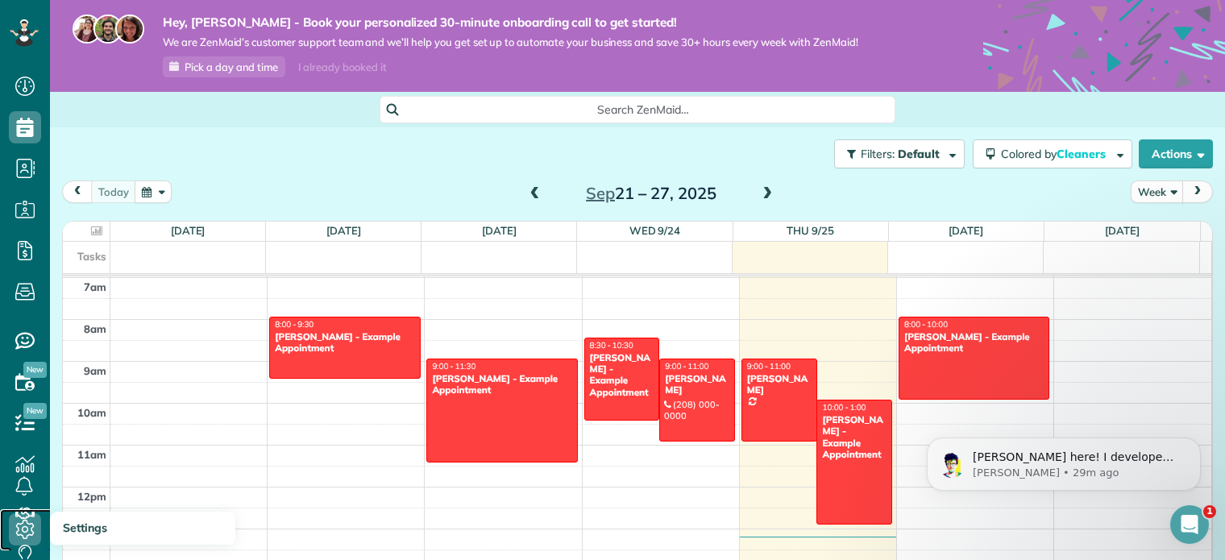
click at [29, 530] on icon at bounding box center [25, 530] width 32 height 32
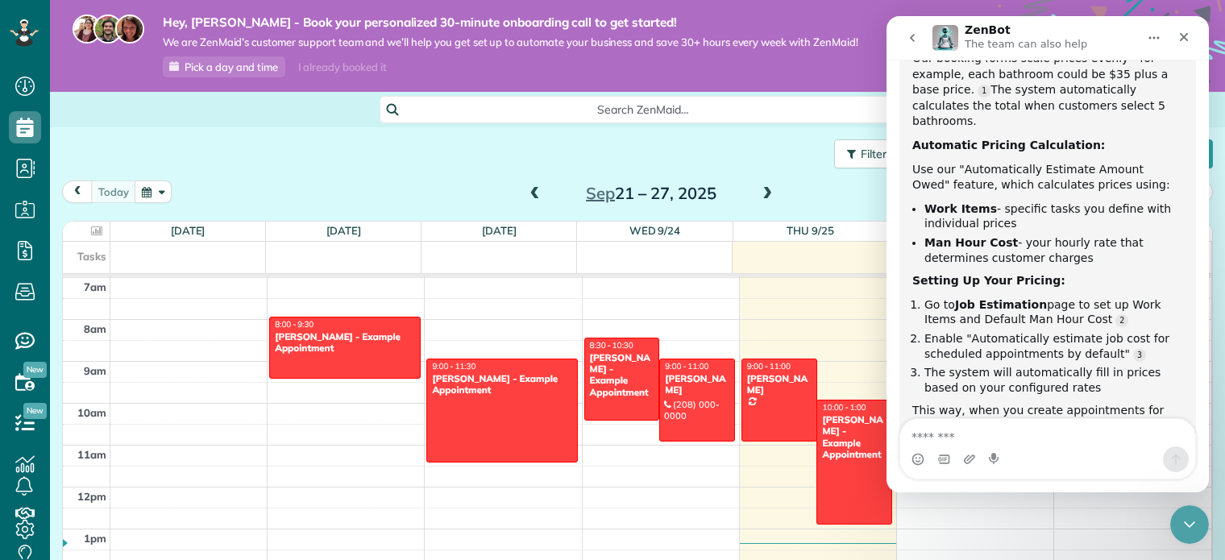
scroll to position [1349, 0]
click at [755, 404] on div at bounding box center [780, 400] width 74 height 81
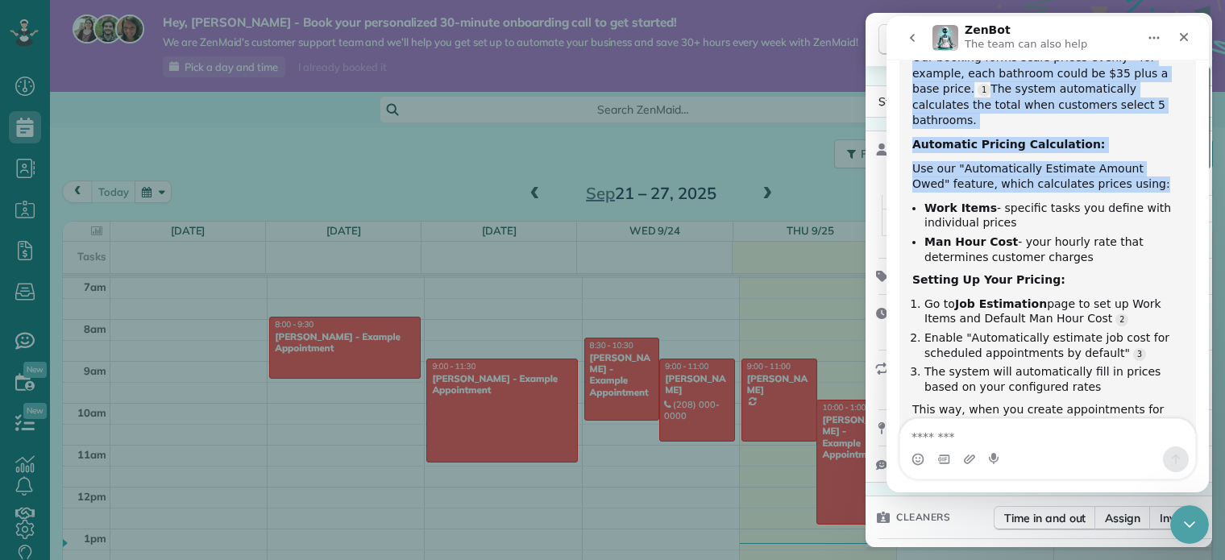
drag, startPoint x: 1076, startPoint y: 30, endPoint x: 811, endPoint y: 77, distance: 269.5
click at [887, 77] on html "ZenBot The team can also help Hi there! This is ZenBot 🤖 I’m here to answer you…" at bounding box center [1048, 254] width 322 height 476
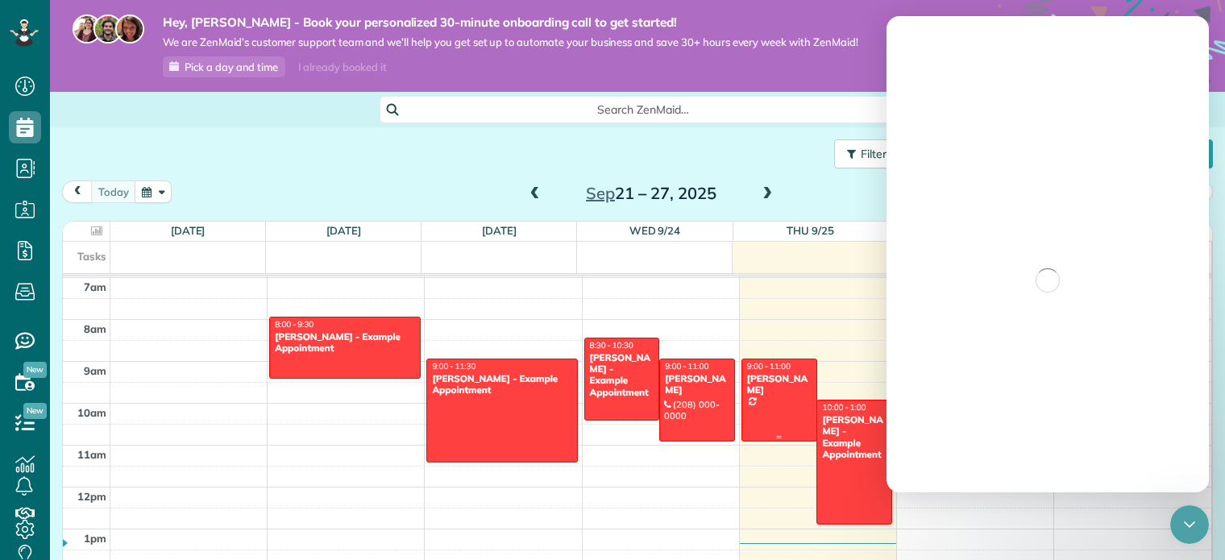
click at [748, 396] on div at bounding box center [780, 400] width 74 height 81
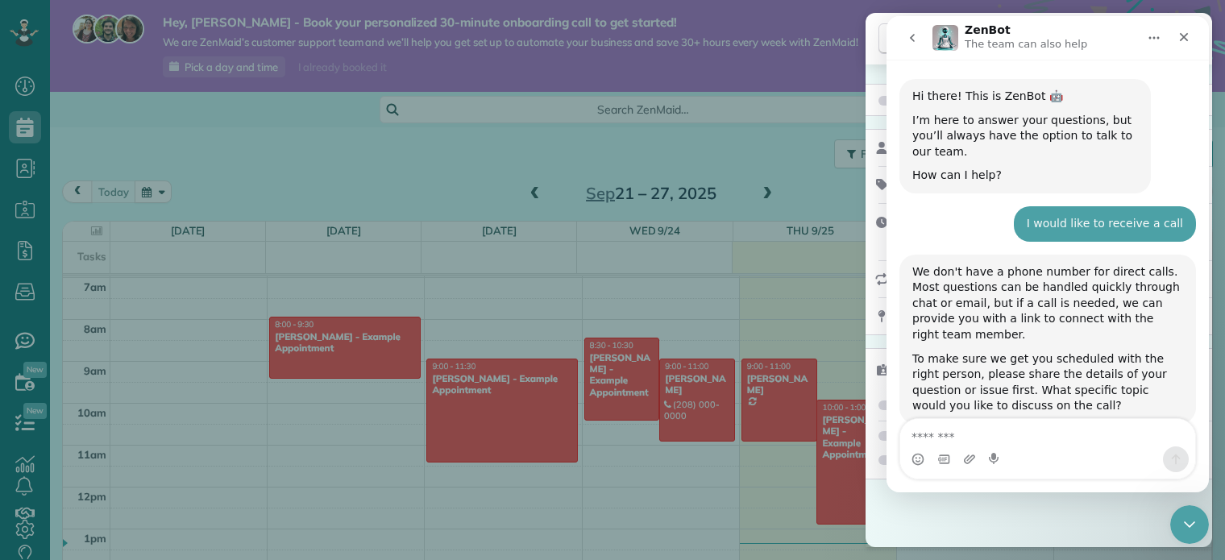
scroll to position [1349, 0]
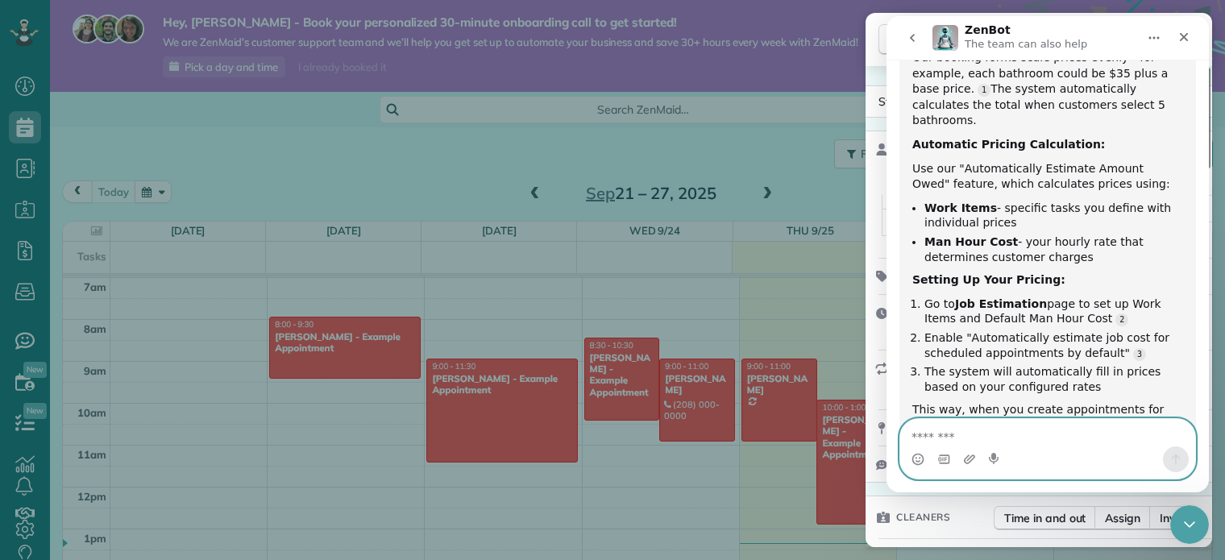
click at [1001, 432] on textarea "Message…" at bounding box center [1048, 432] width 295 height 27
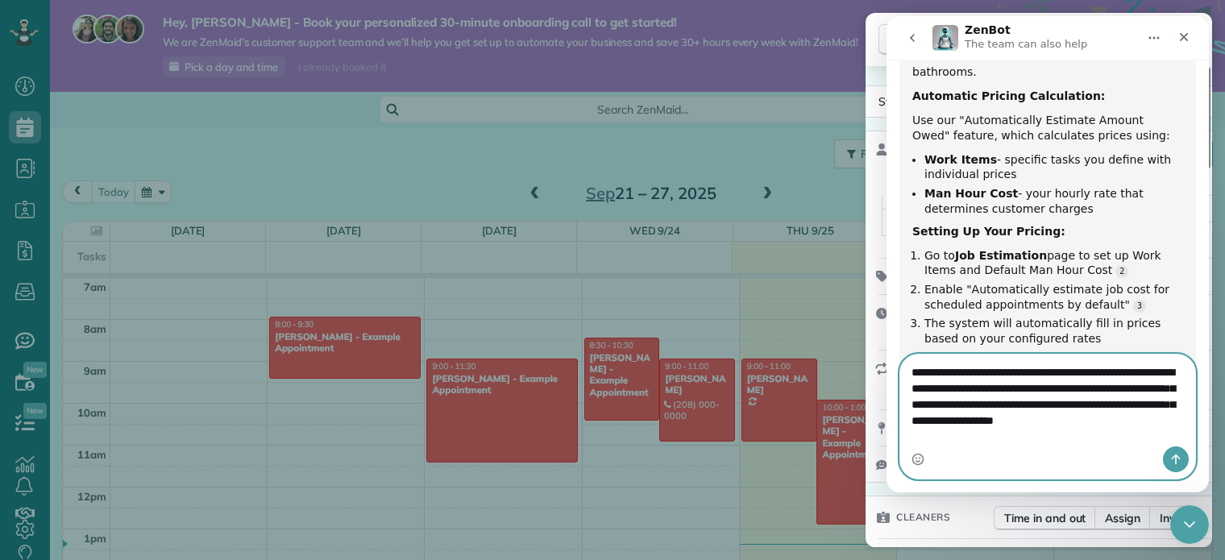
scroll to position [1413, 0]
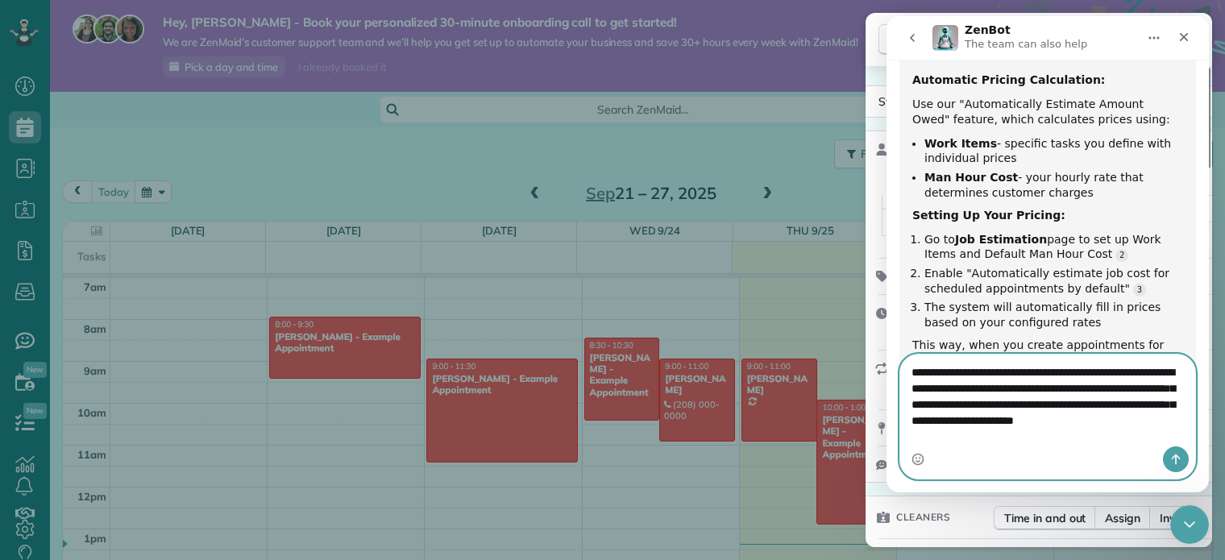
type textarea "**********"
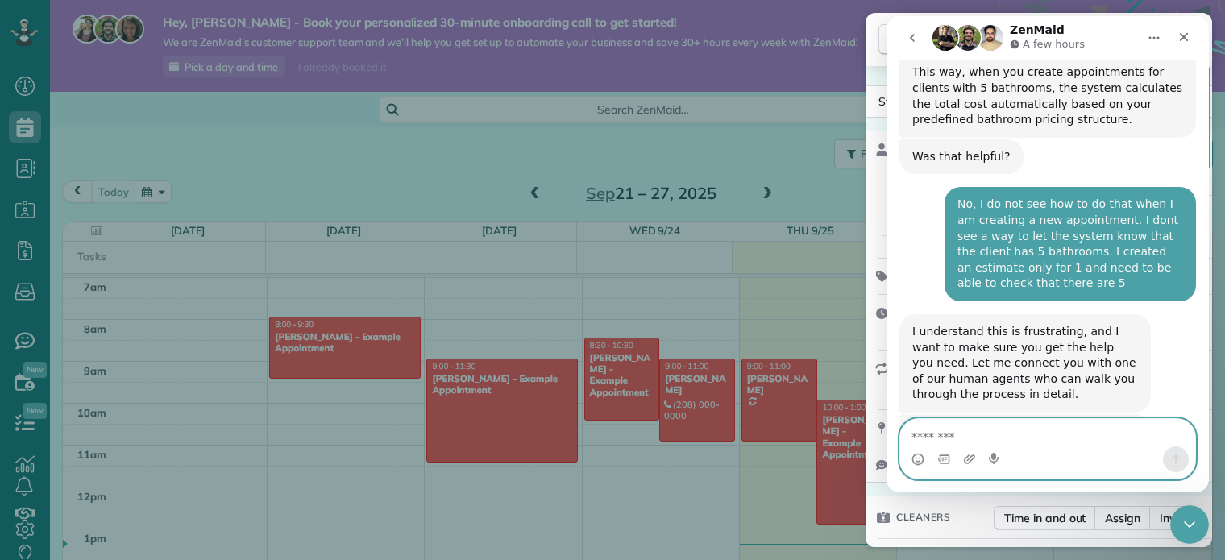
scroll to position [1685, 0]
click at [988, 438] on textarea "Message…" at bounding box center [1048, 432] width 295 height 27
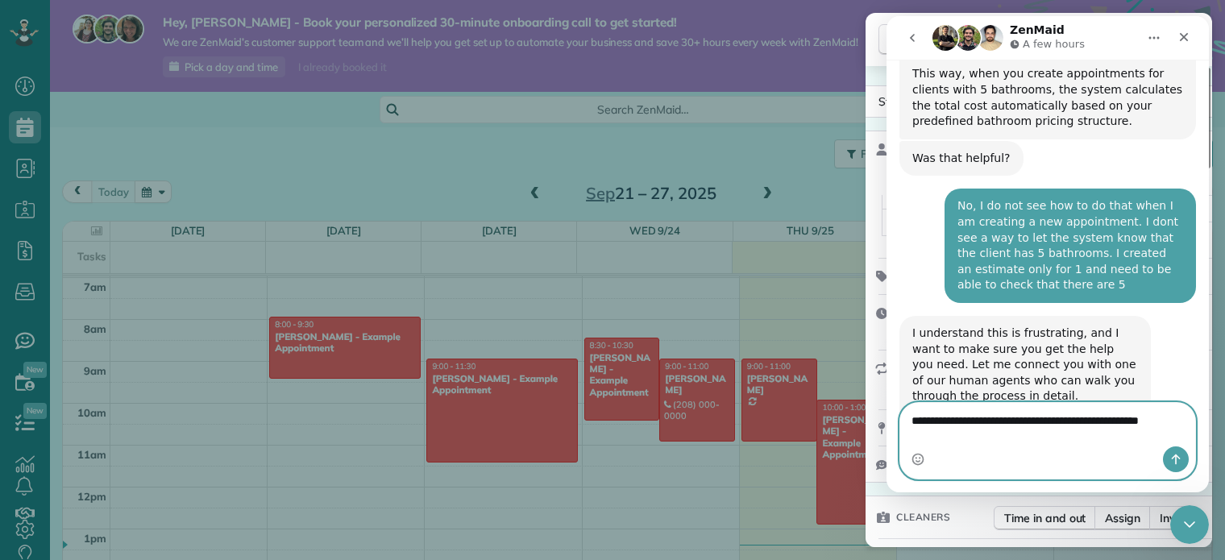
scroll to position [1701, 0]
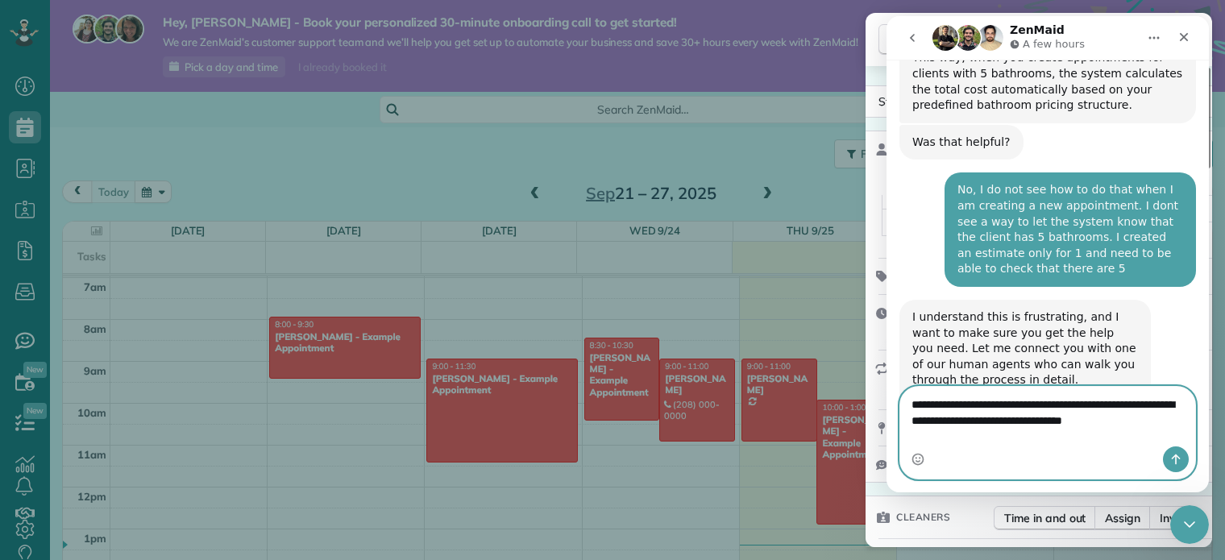
type textarea "**********"
